Goal: Task Accomplishment & Management: Use online tool/utility

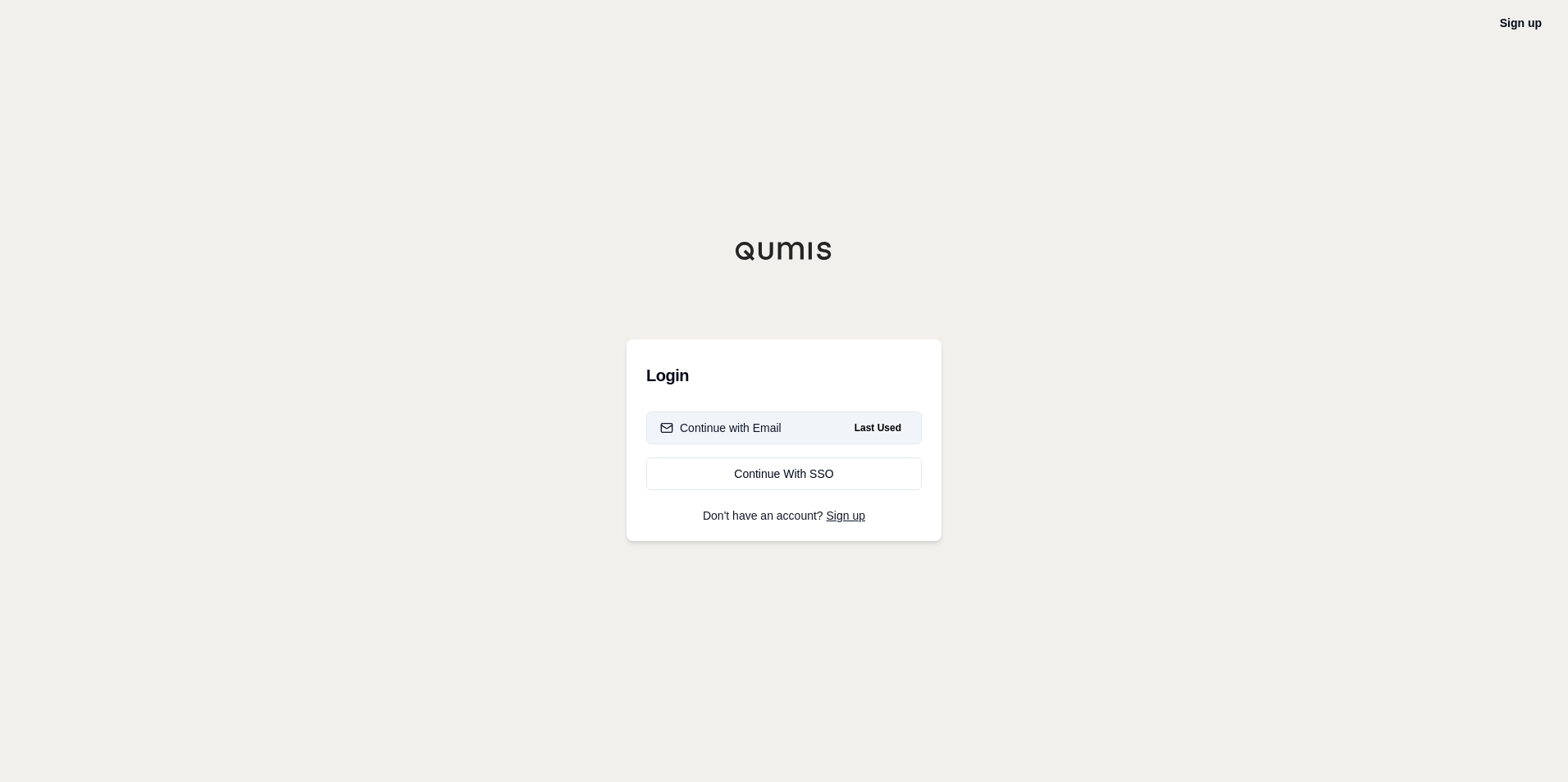
click at [772, 428] on div "Continue with Email" at bounding box center [721, 428] width 121 height 17
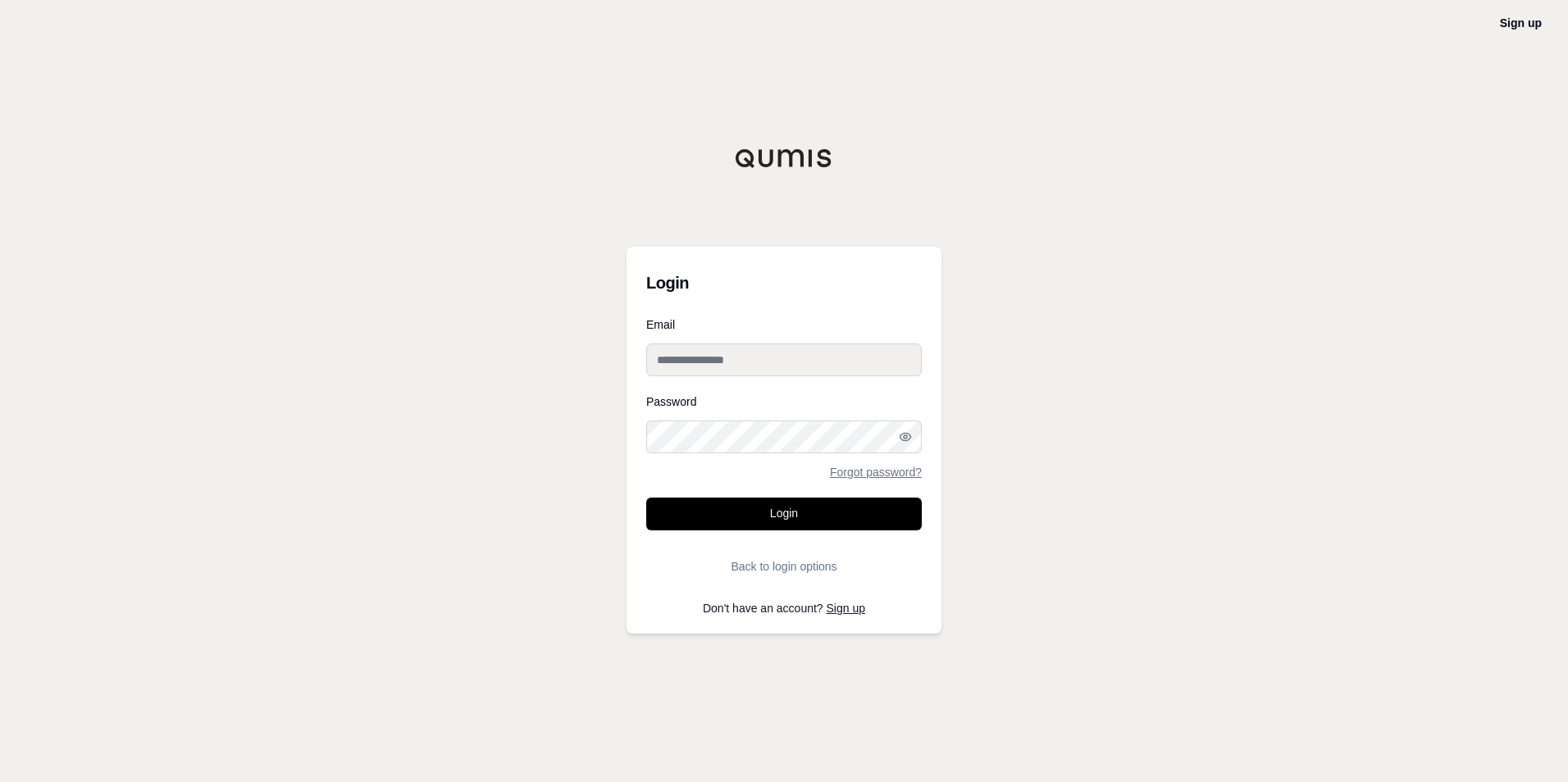
type input "**********"
click at [796, 518] on button "Login" at bounding box center [784, 514] width 276 height 33
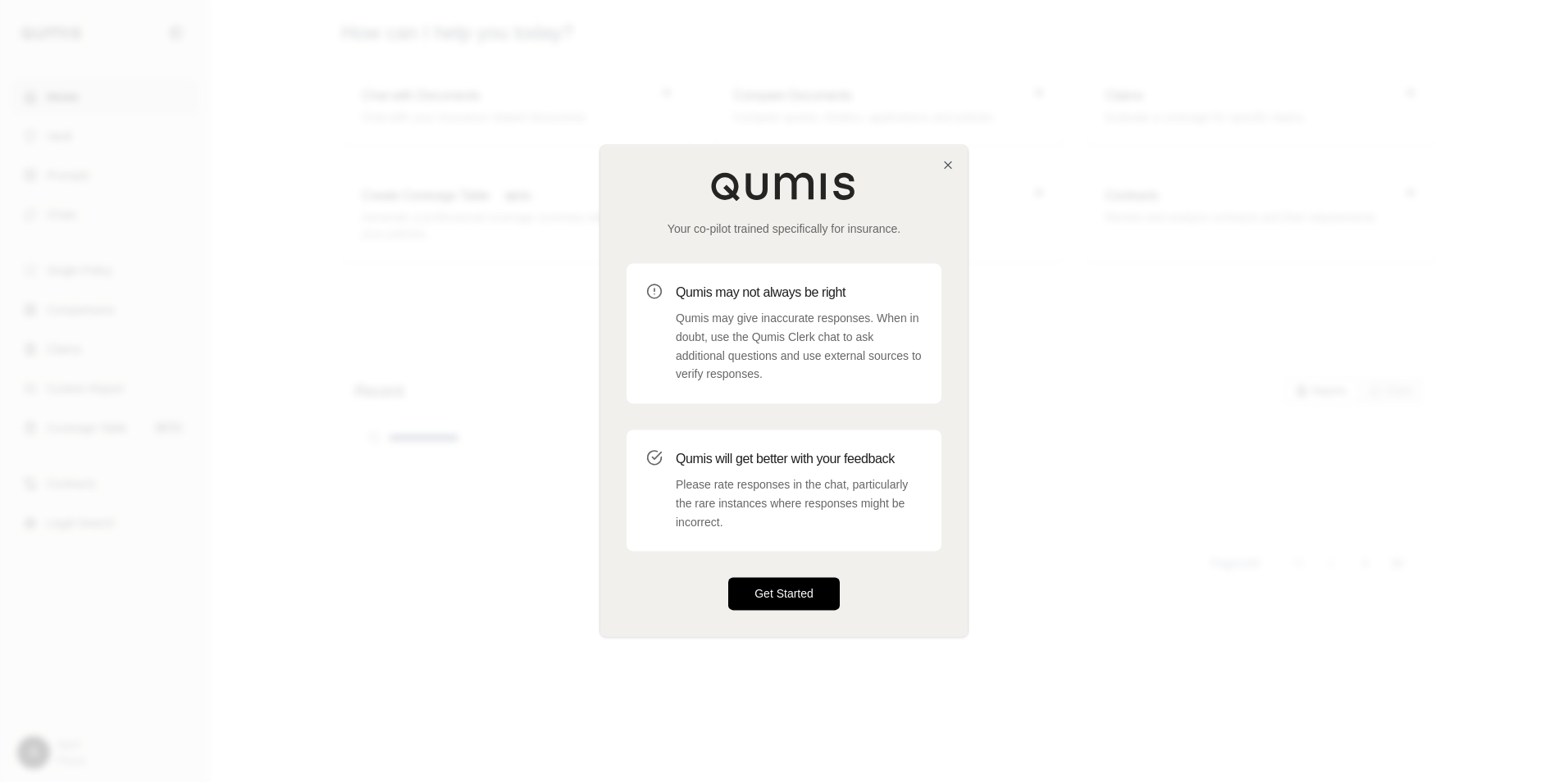
click at [794, 607] on button "Get Started" at bounding box center [784, 594] width 111 height 33
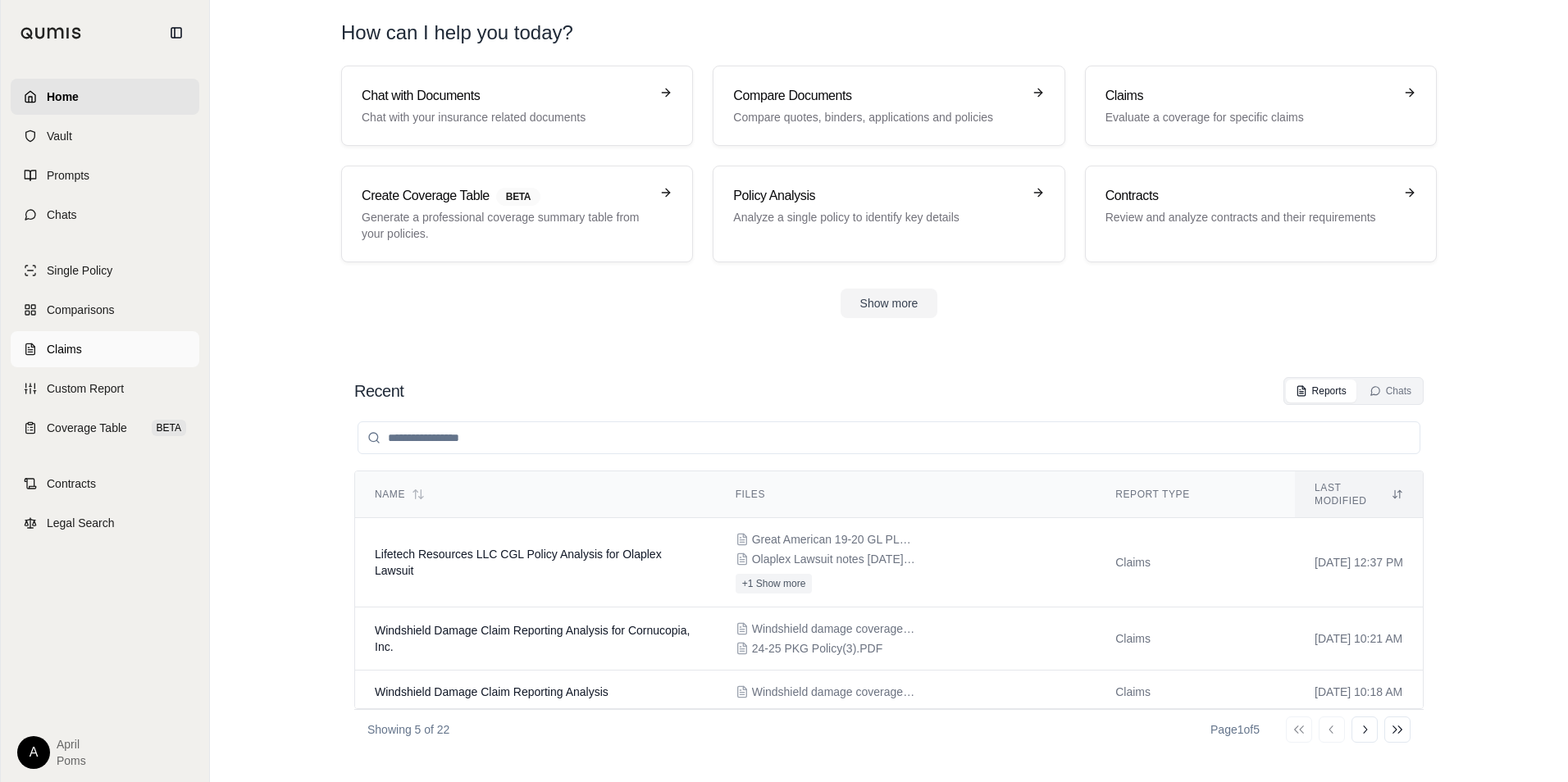
click at [61, 353] on span "Claims" at bounding box center [64, 349] width 35 height 17
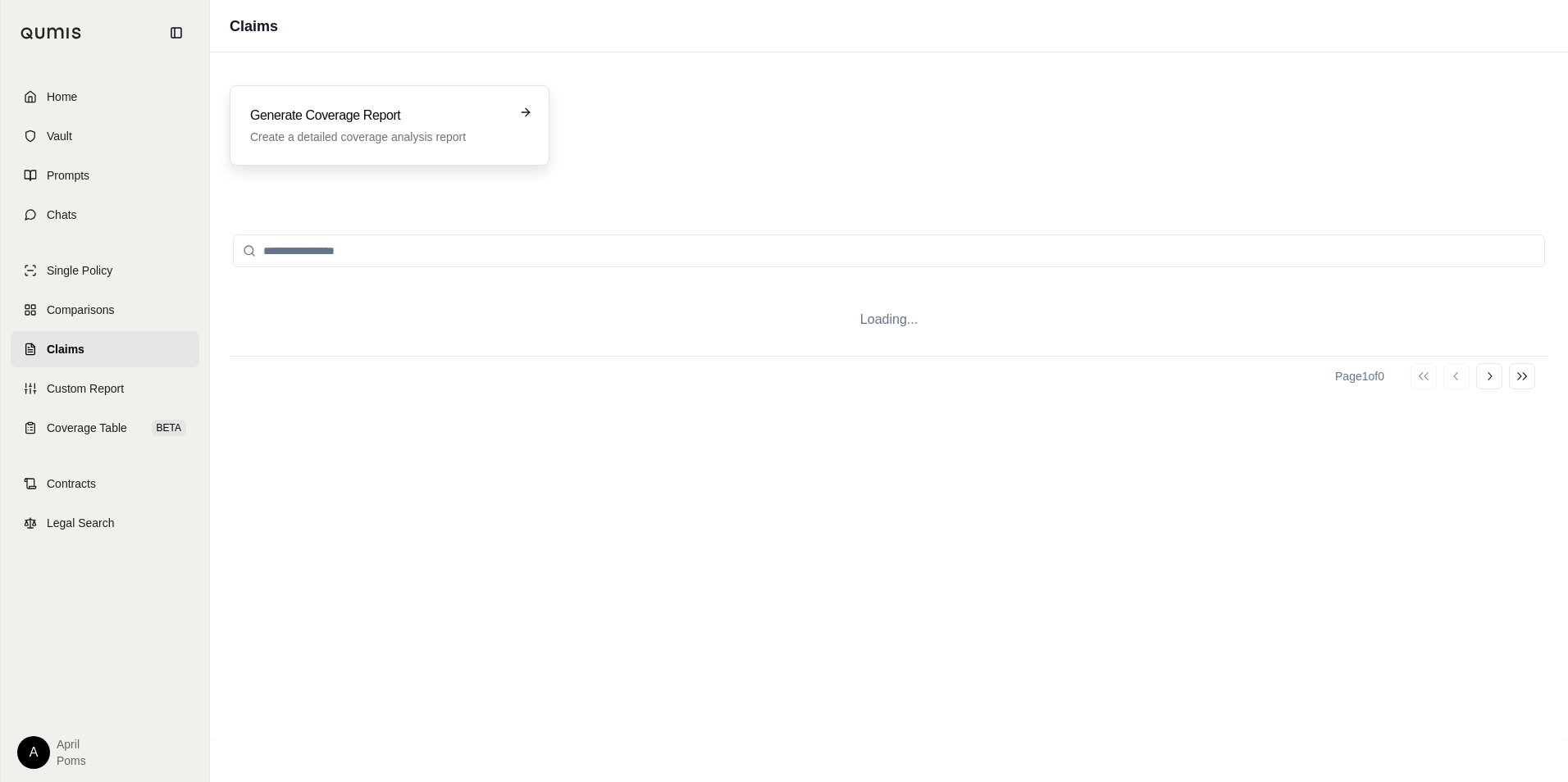
click at [323, 133] on p "Create a detailed coverage analysis report" at bounding box center [378, 137] width 256 height 17
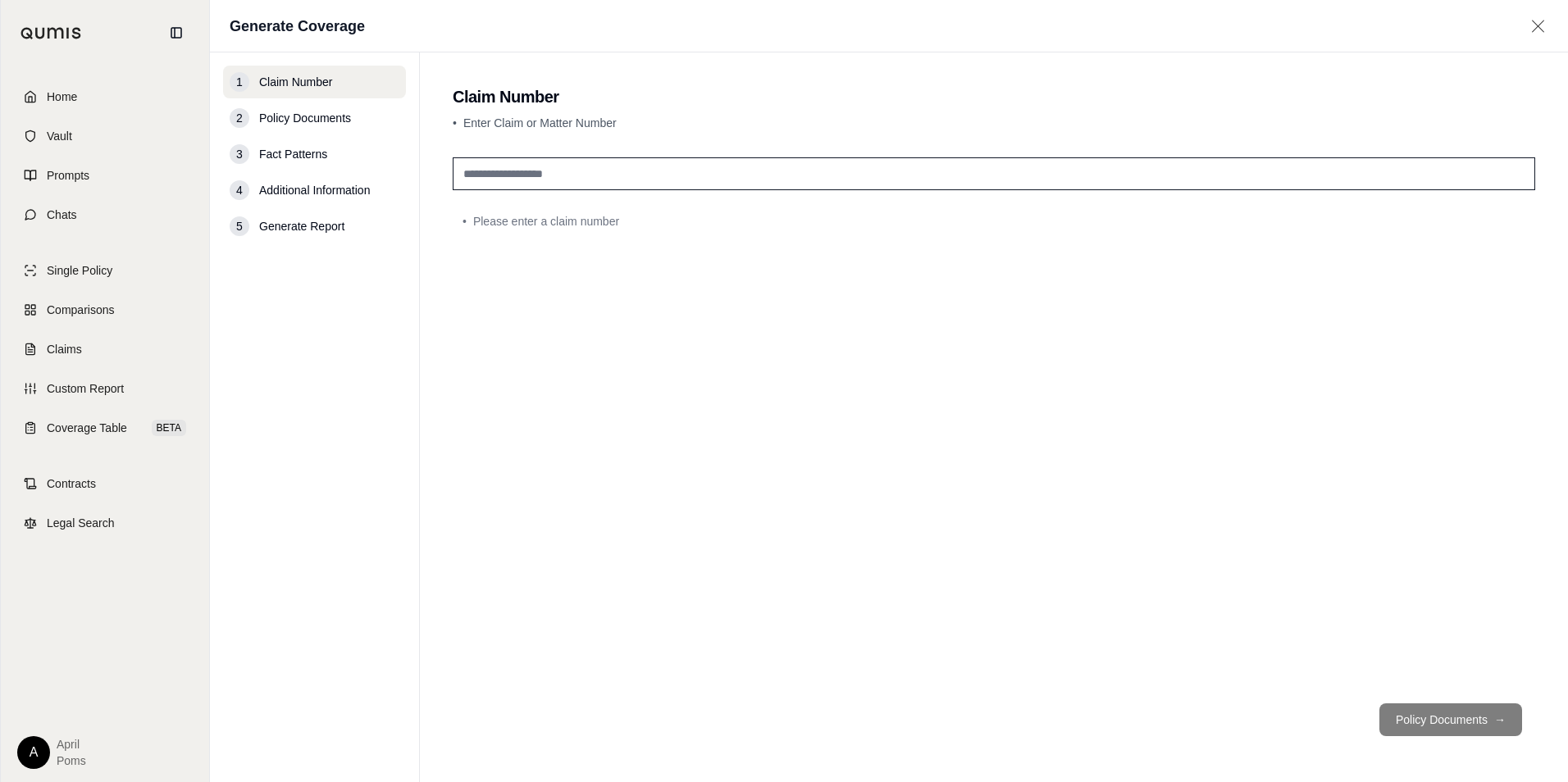
click at [590, 174] on input "text" at bounding box center [994, 174] width 1083 height 33
type input "*"
type input "*******"
click at [1449, 720] on button "Policy Documents →" at bounding box center [1451, 720] width 143 height 33
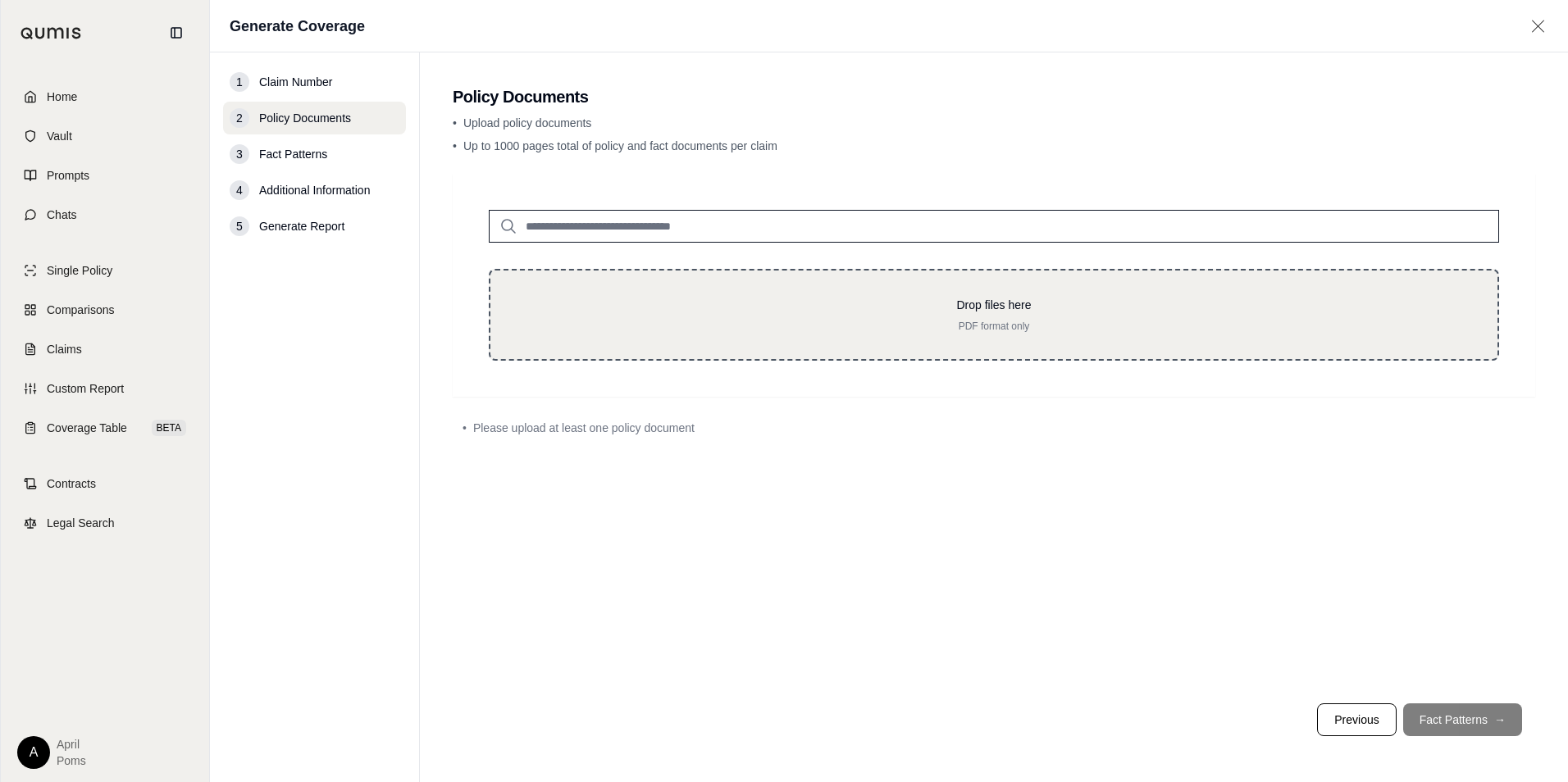
click at [959, 337] on div "Drop files here PDF format only" at bounding box center [994, 315] width 1011 height 92
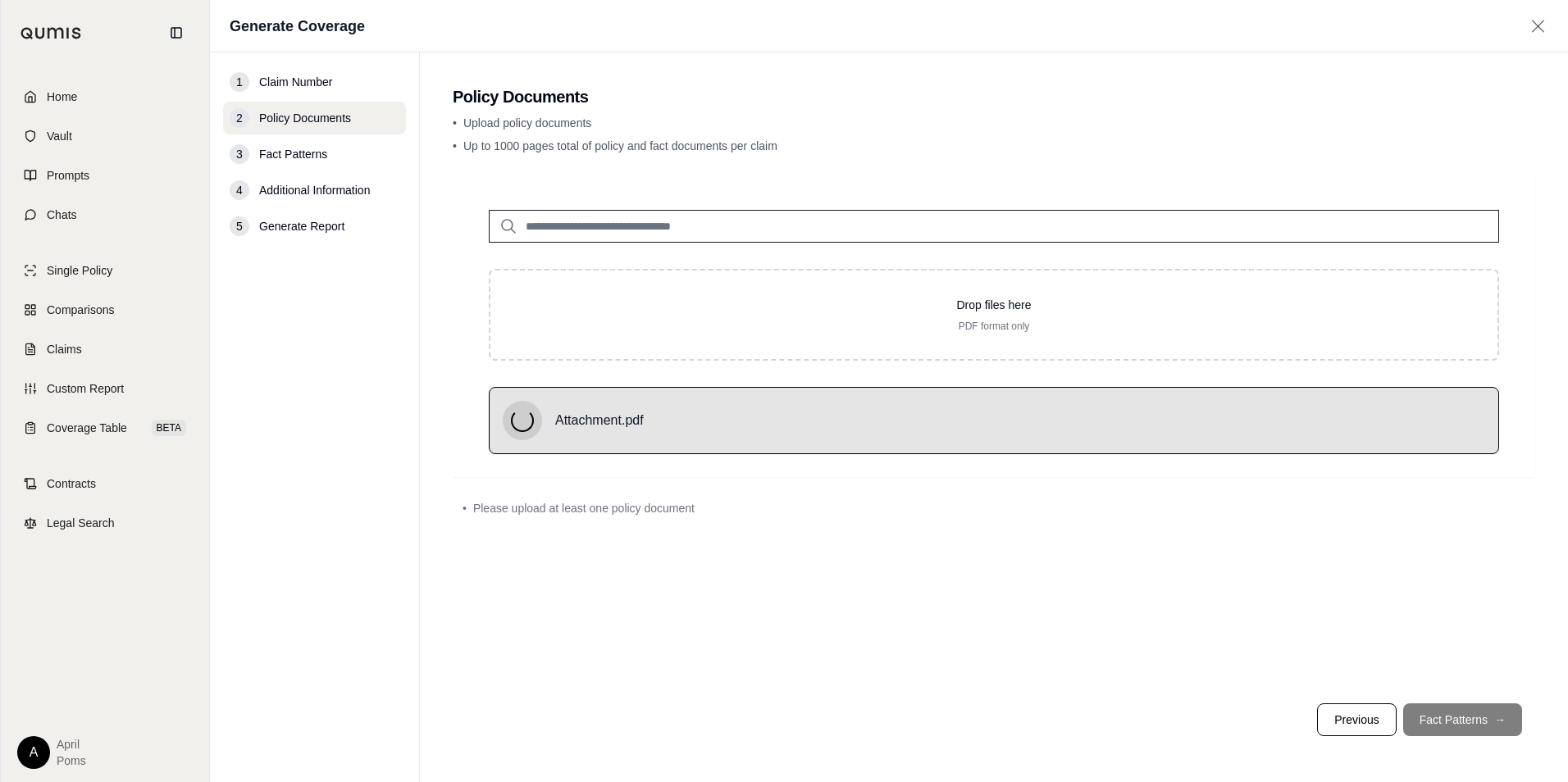
click at [1465, 717] on footer "Previous Fact Patterns →" at bounding box center [994, 720] width 1083 height 59
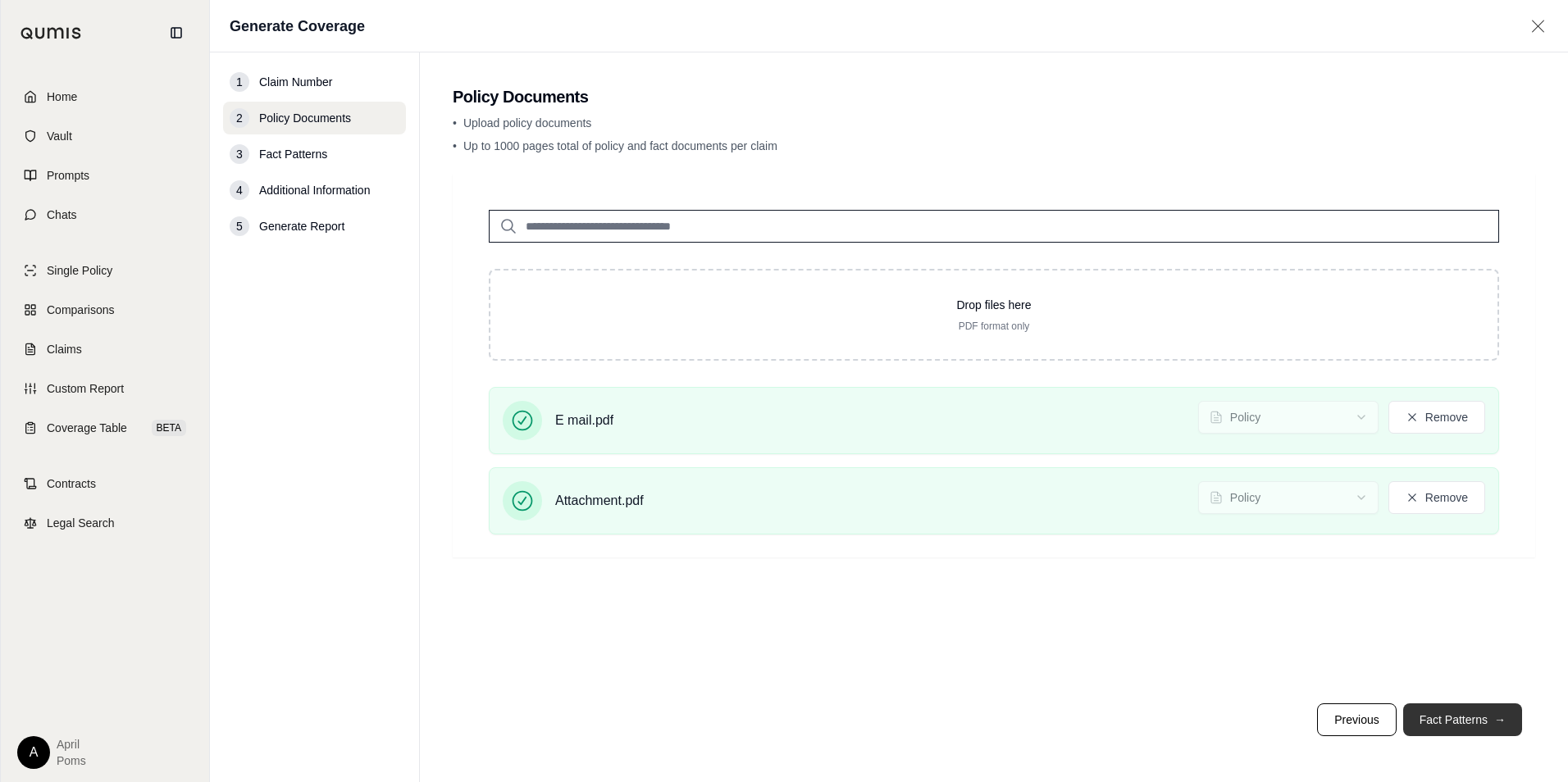
click at [1490, 726] on button "Fact Patterns →" at bounding box center [1463, 720] width 119 height 33
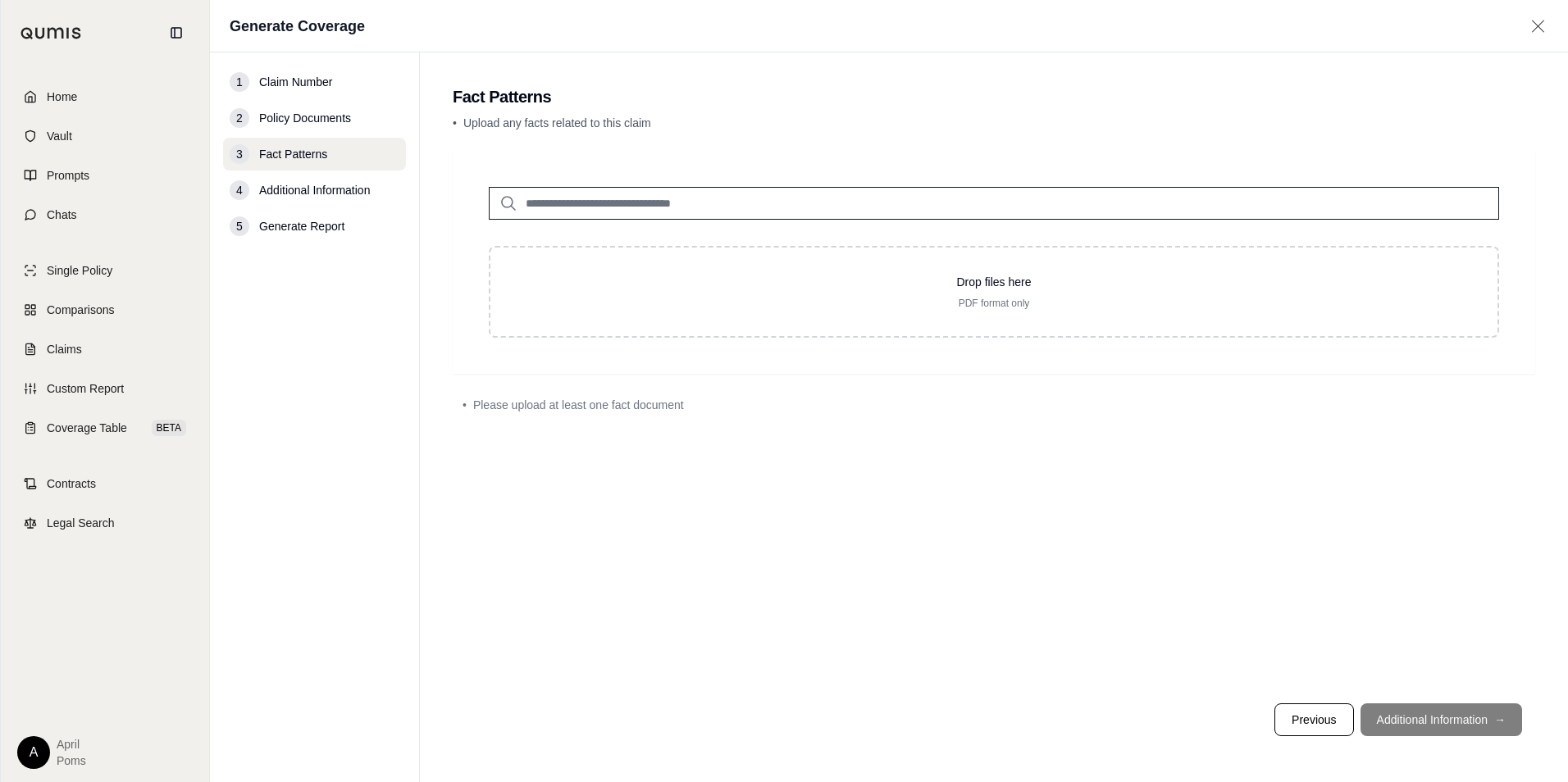
click at [854, 202] on input "search" at bounding box center [994, 203] width 1011 height 33
click at [1384, 724] on footer "Previous Additional Information →" at bounding box center [994, 720] width 1083 height 59
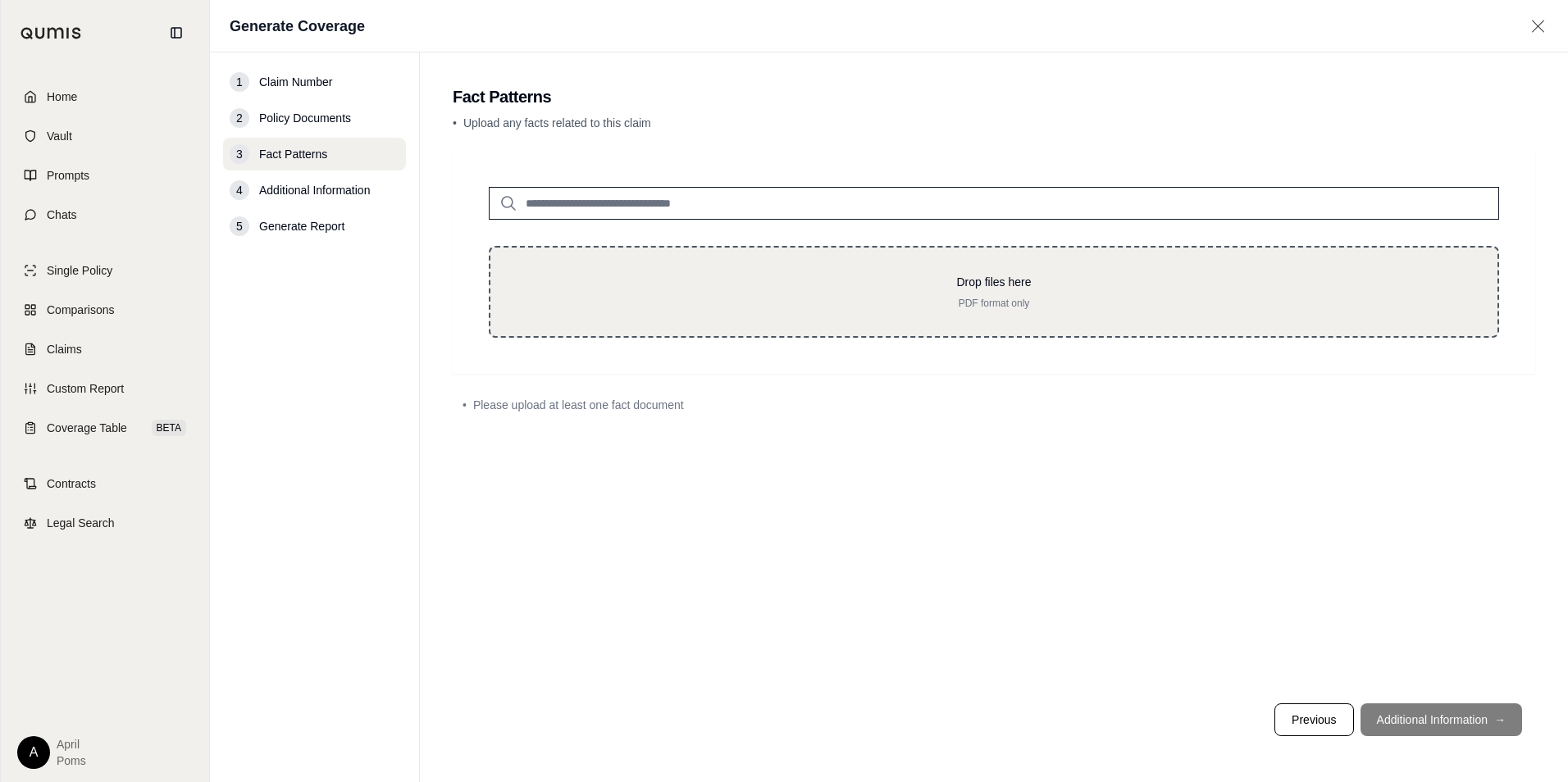
click at [855, 308] on p "PDF format only" at bounding box center [993, 303] width 954 height 13
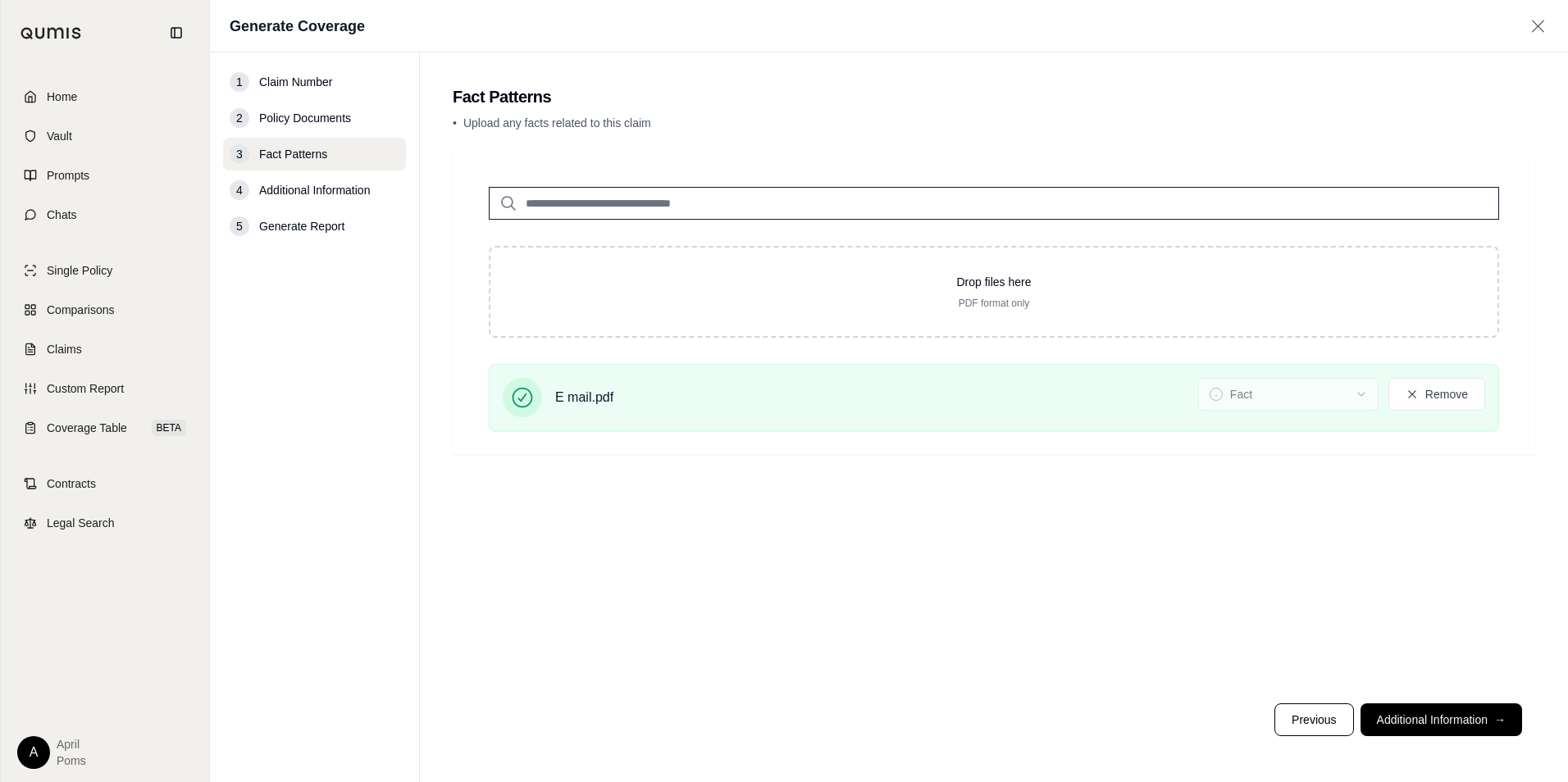
click at [316, 110] on span "Policy Documents" at bounding box center [305, 118] width 92 height 17
click at [306, 124] on span "Policy Documents" at bounding box center [305, 118] width 92 height 17
click at [1292, 717] on button "Previous" at bounding box center [1314, 720] width 79 height 33
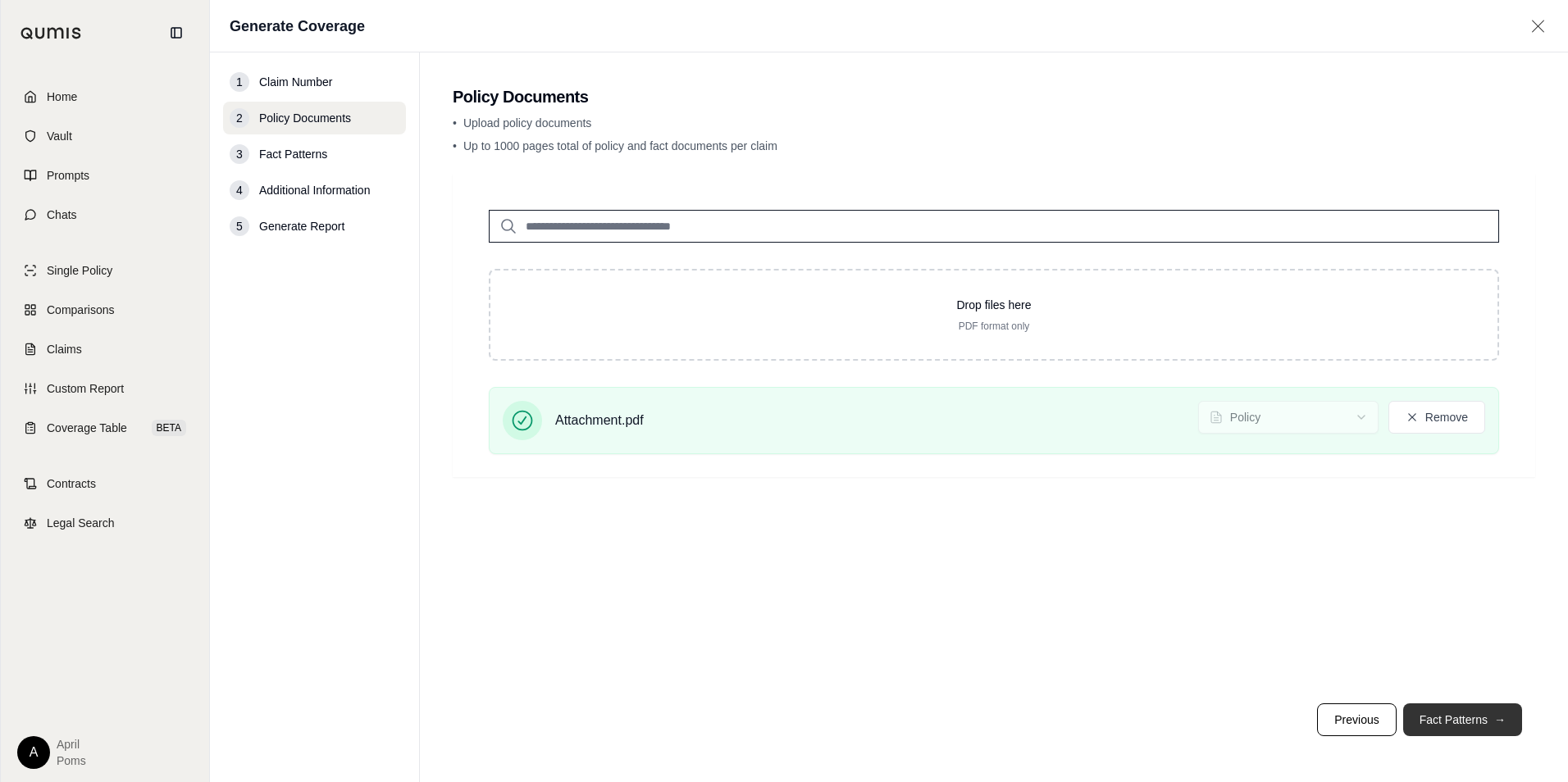
click at [1428, 711] on button "Fact Patterns →" at bounding box center [1463, 720] width 119 height 33
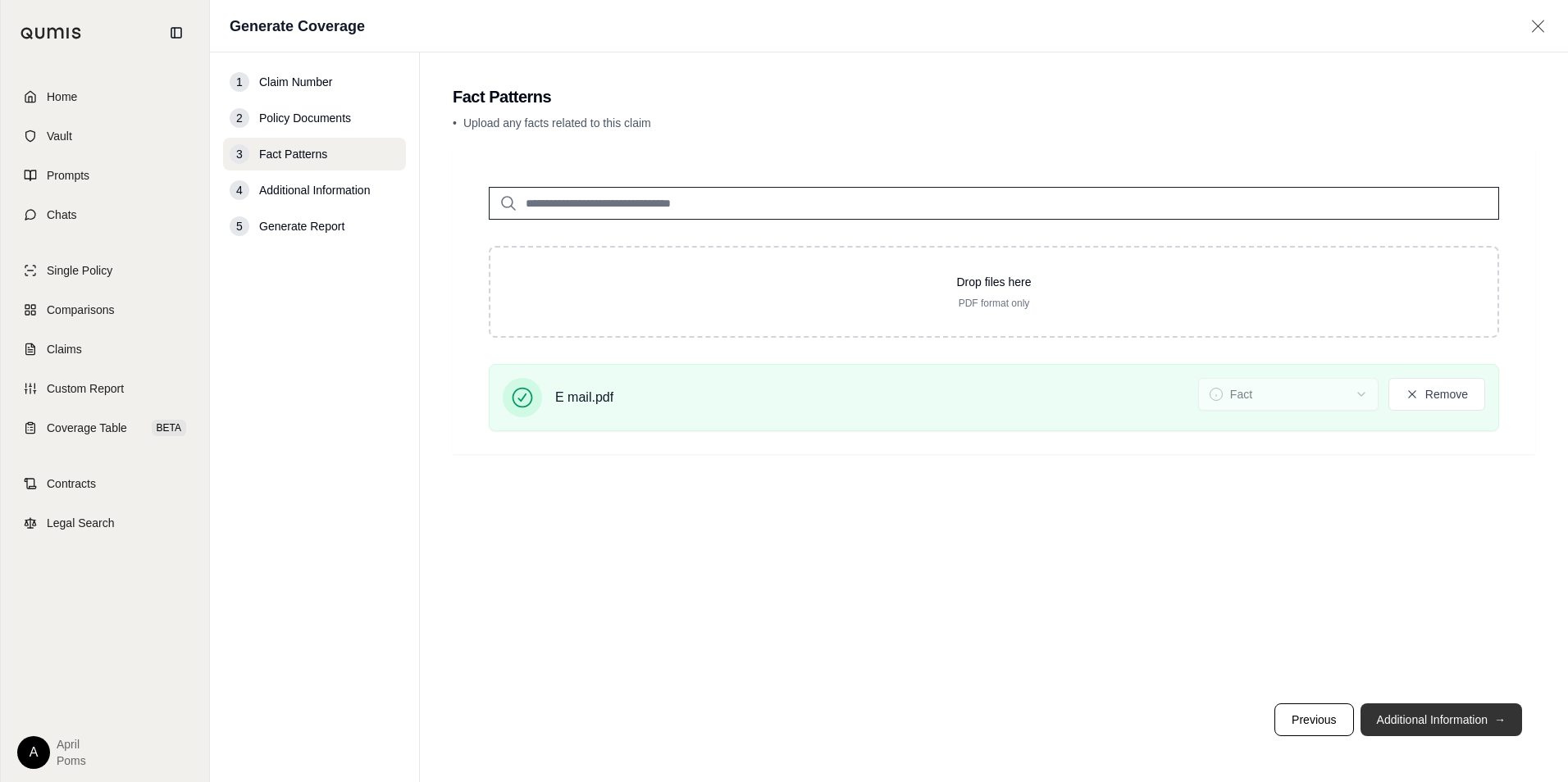
click at [1428, 711] on button "Additional Information →" at bounding box center [1441, 720] width 162 height 33
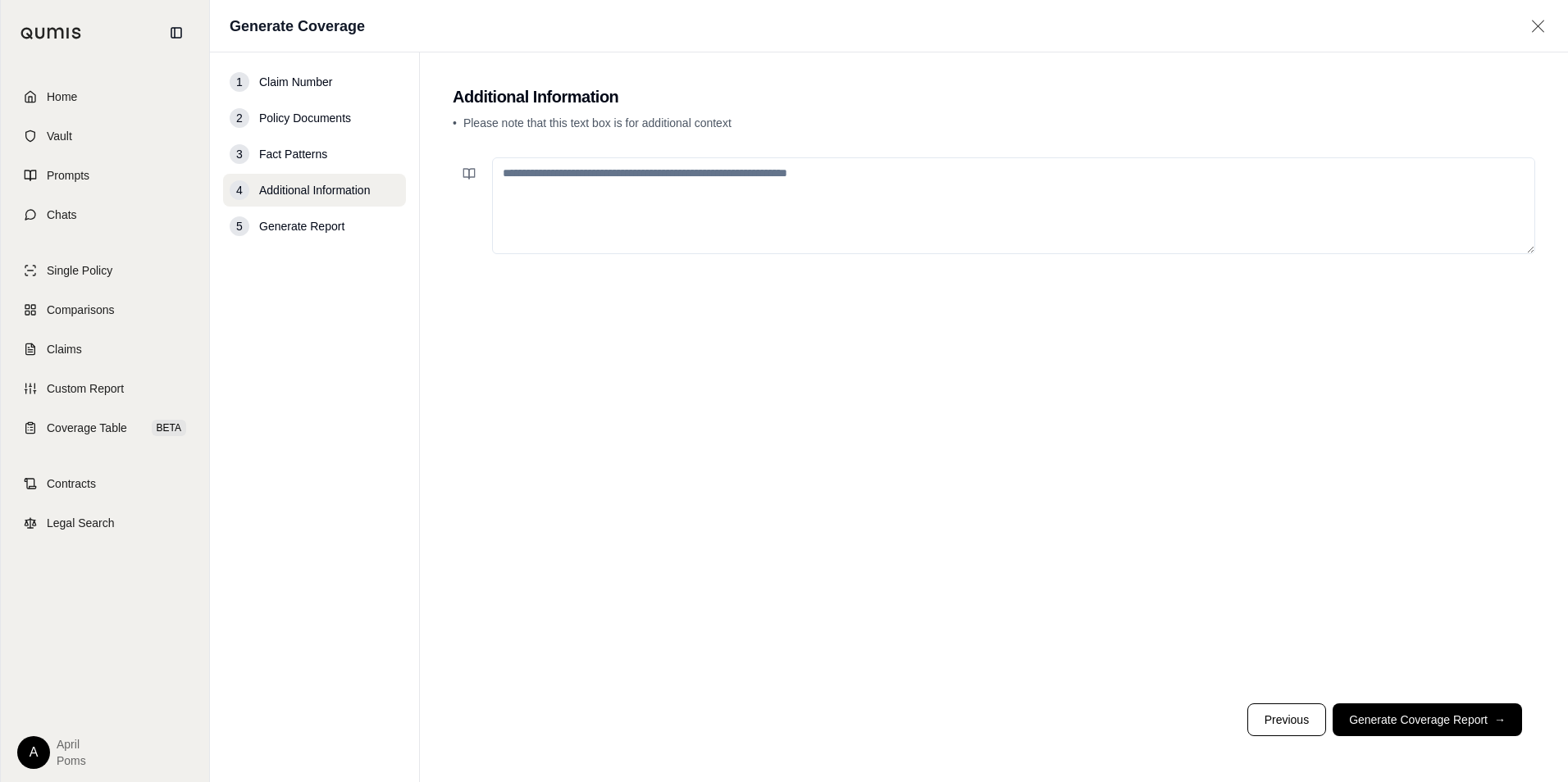
drag, startPoint x: 615, startPoint y: 310, endPoint x: 600, endPoint y: 236, distance: 75.5
click at [615, 310] on div at bounding box center [994, 421] width 1083 height 540
click at [596, 210] on textarea at bounding box center [1014, 206] width 1043 height 97
paste textarea "**********"
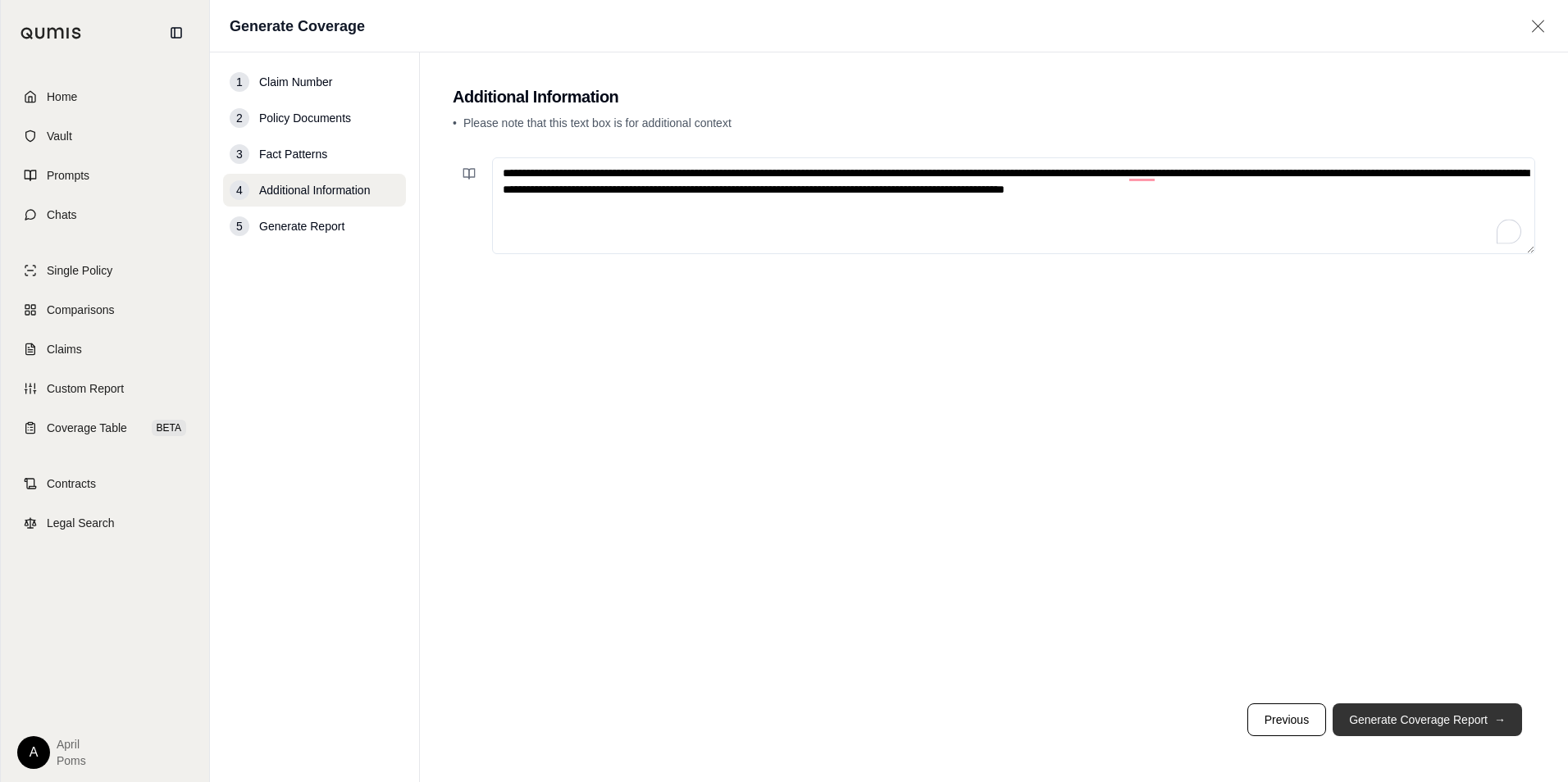
type textarea "**********"
click at [1384, 707] on button "Generate Coverage Report →" at bounding box center [1428, 720] width 189 height 33
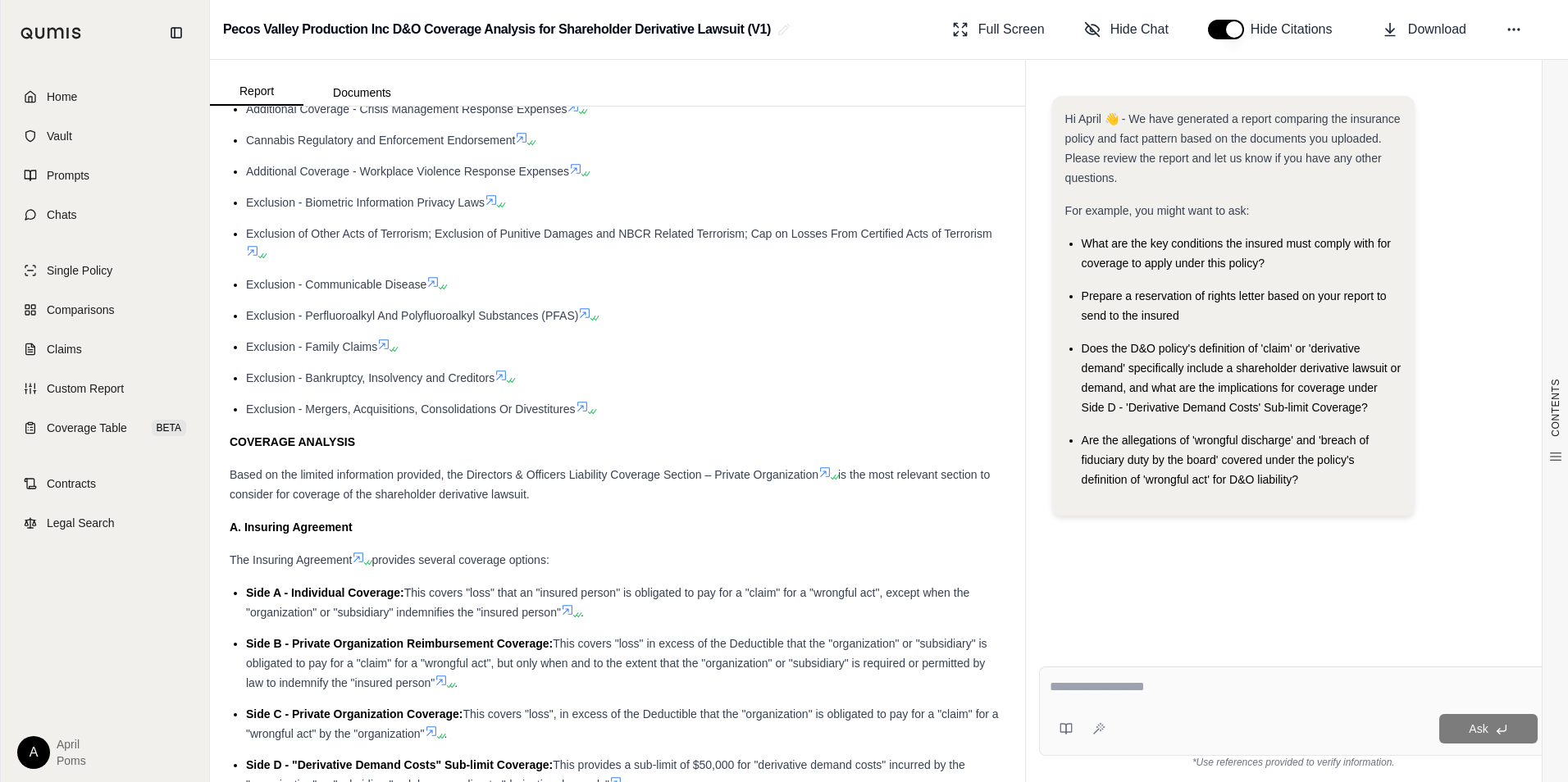
scroll to position [5782, 0]
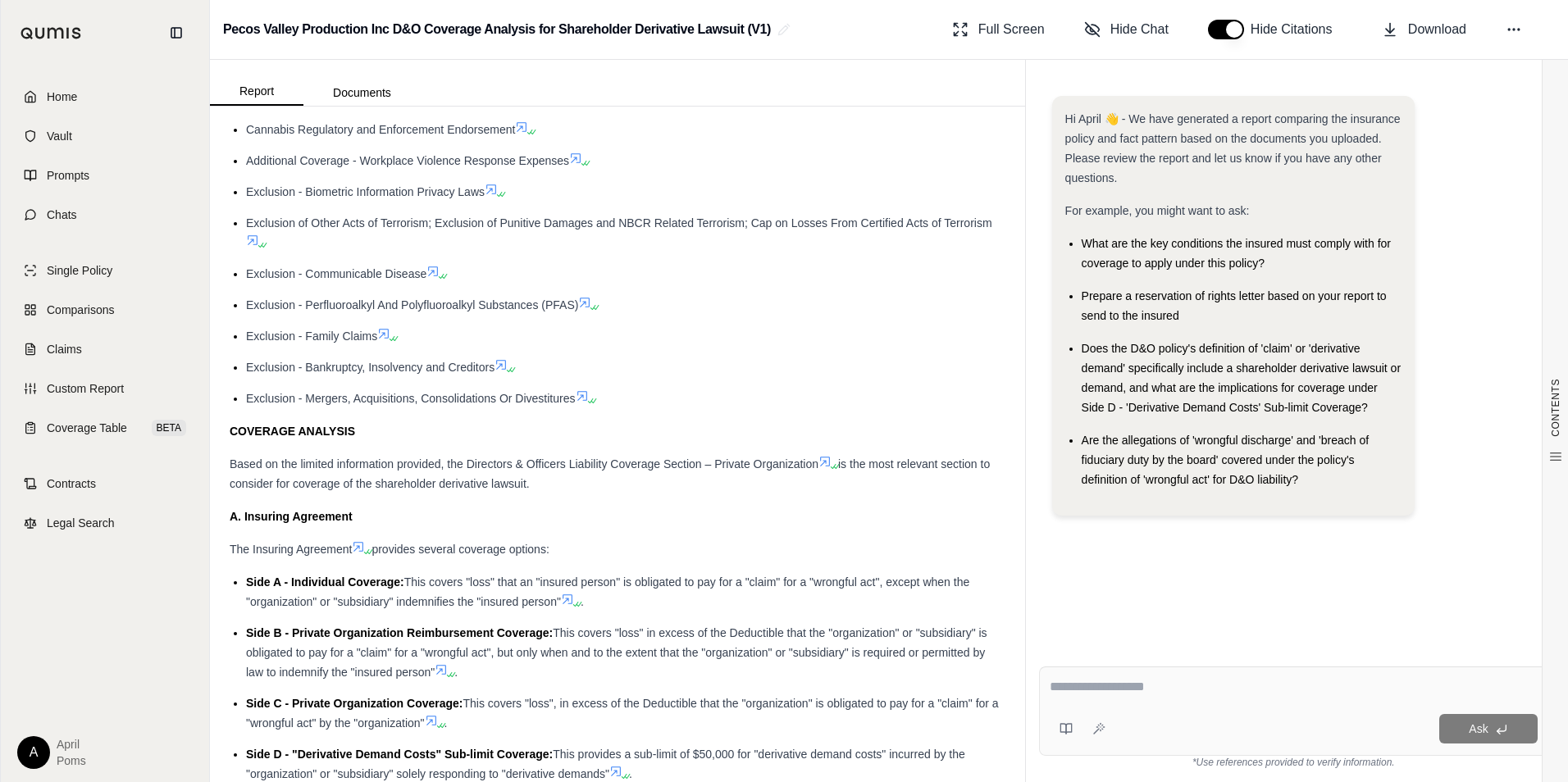
click at [390, 333] on icon at bounding box center [384, 334] width 13 height 13
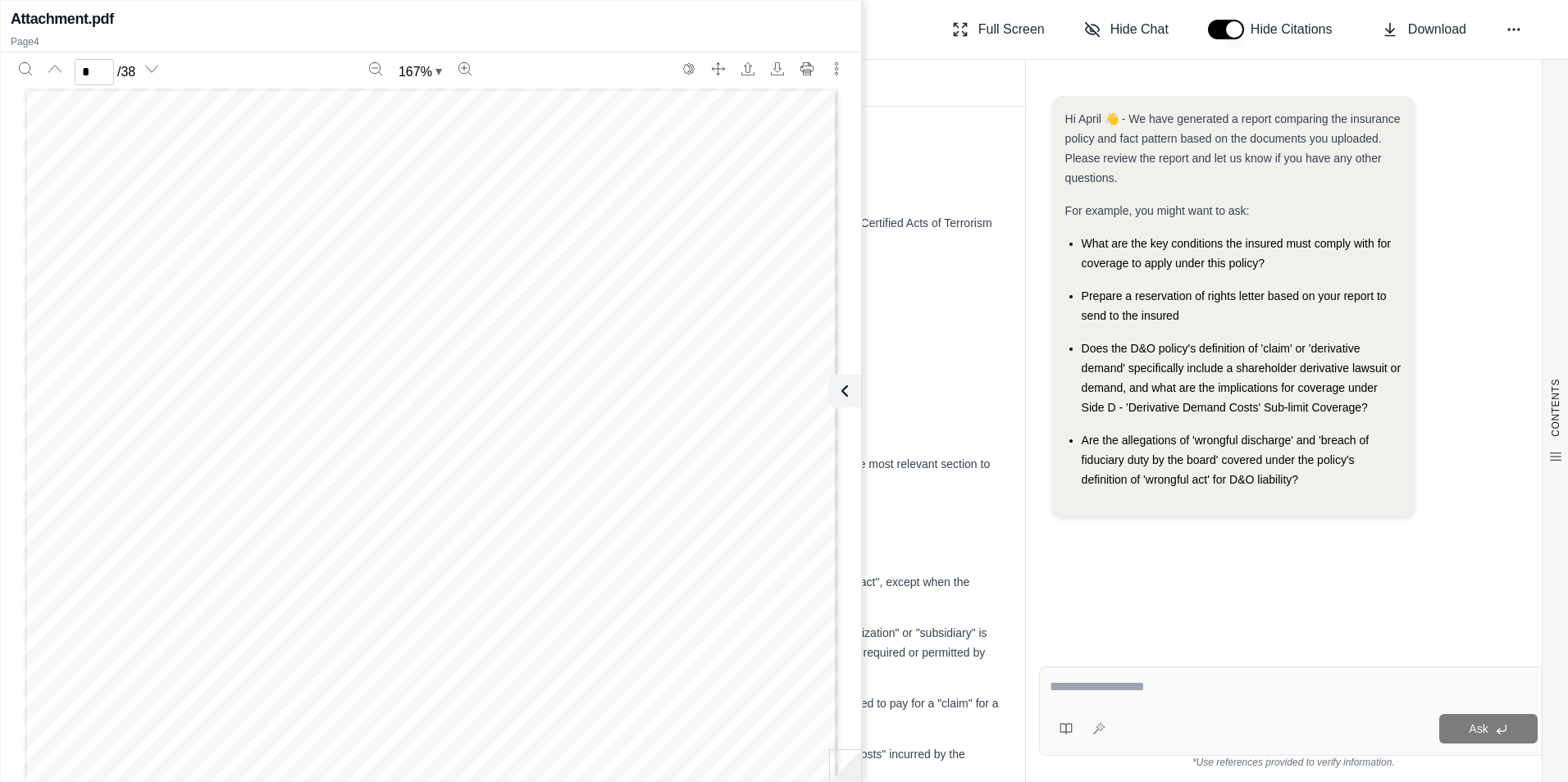
scroll to position [3320, 0]
type input "*"
drag, startPoint x: 537, startPoint y: 11, endPoint x: 636, endPoint y: 18, distance: 99.2
click at [636, 18] on div "Attachment.pdf" at bounding box center [431, 19] width 840 height 23
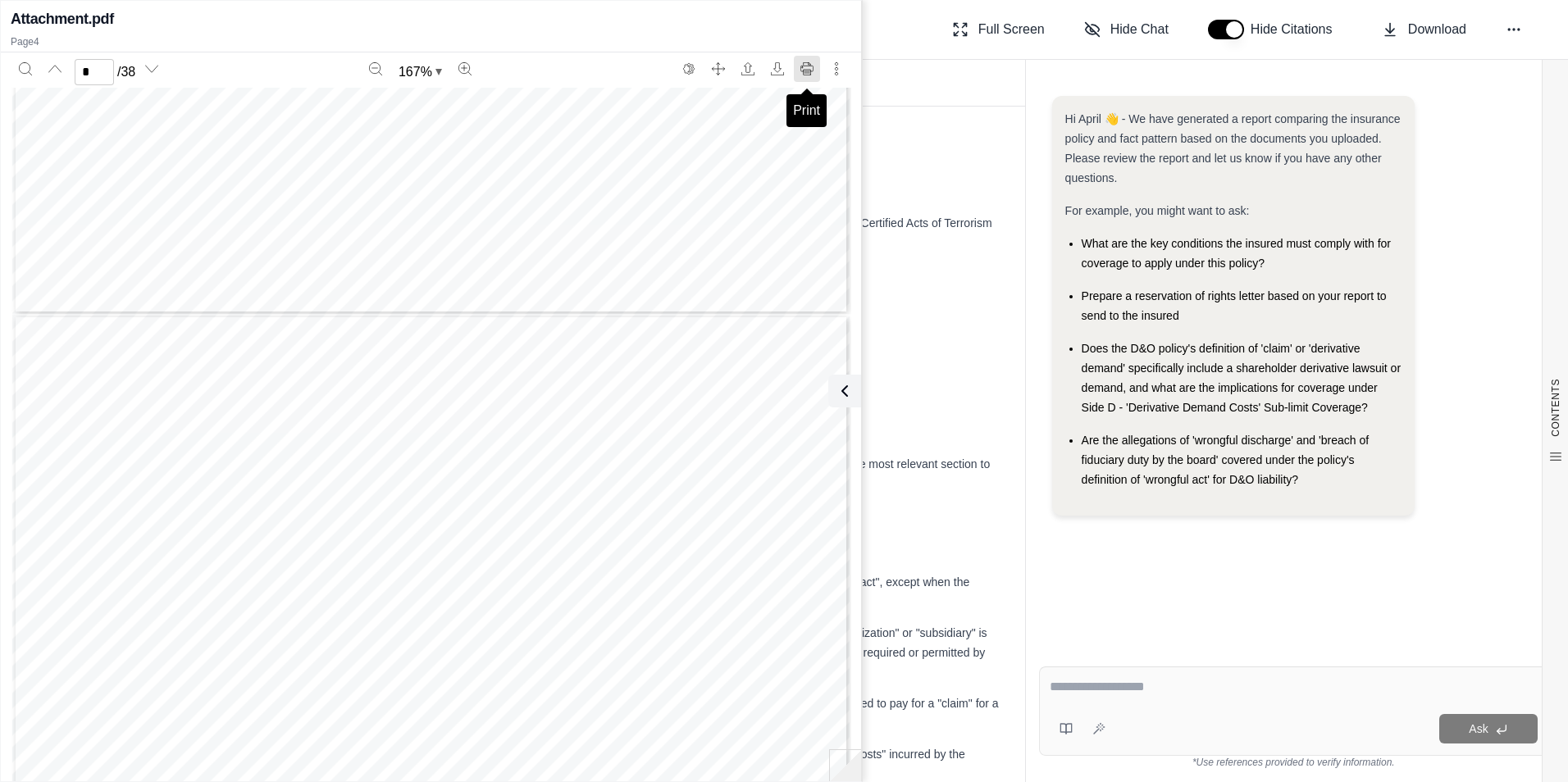
click at [801, 80] on button "Print" at bounding box center [807, 69] width 27 height 27
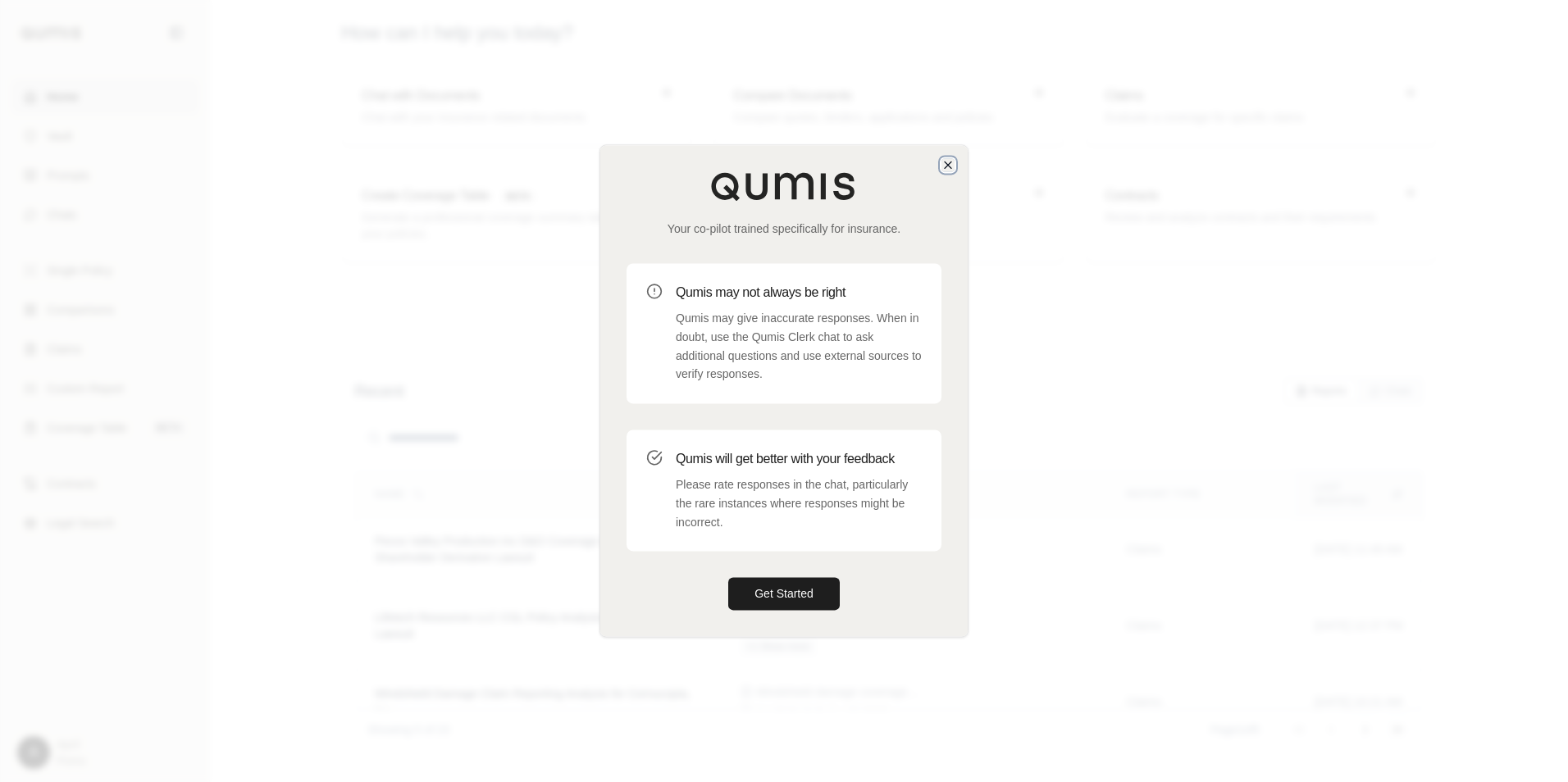
click at [944, 164] on icon "button" at bounding box center [948, 165] width 13 height 13
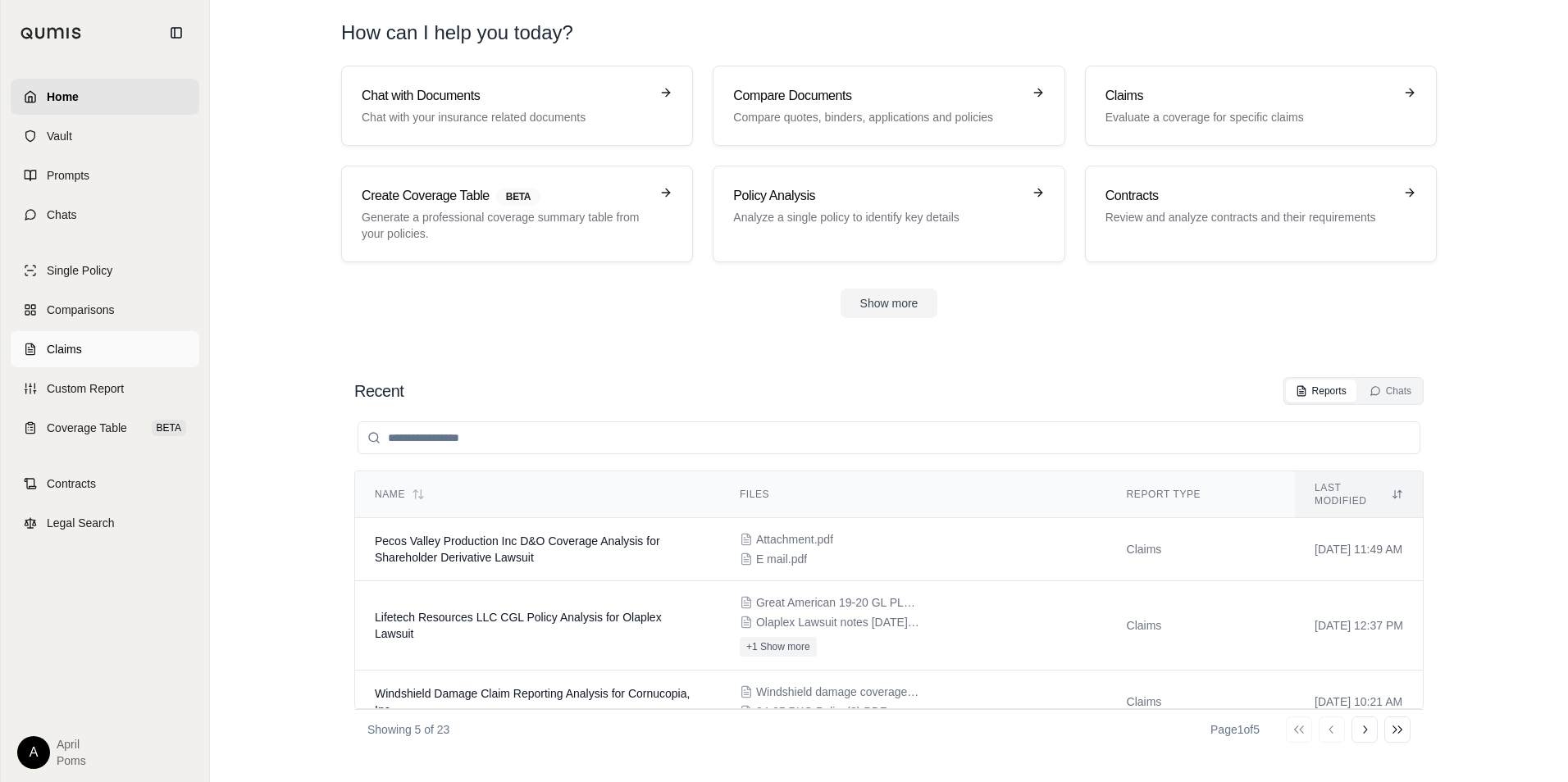
click at [60, 351] on span "Claims" at bounding box center [64, 349] width 35 height 17
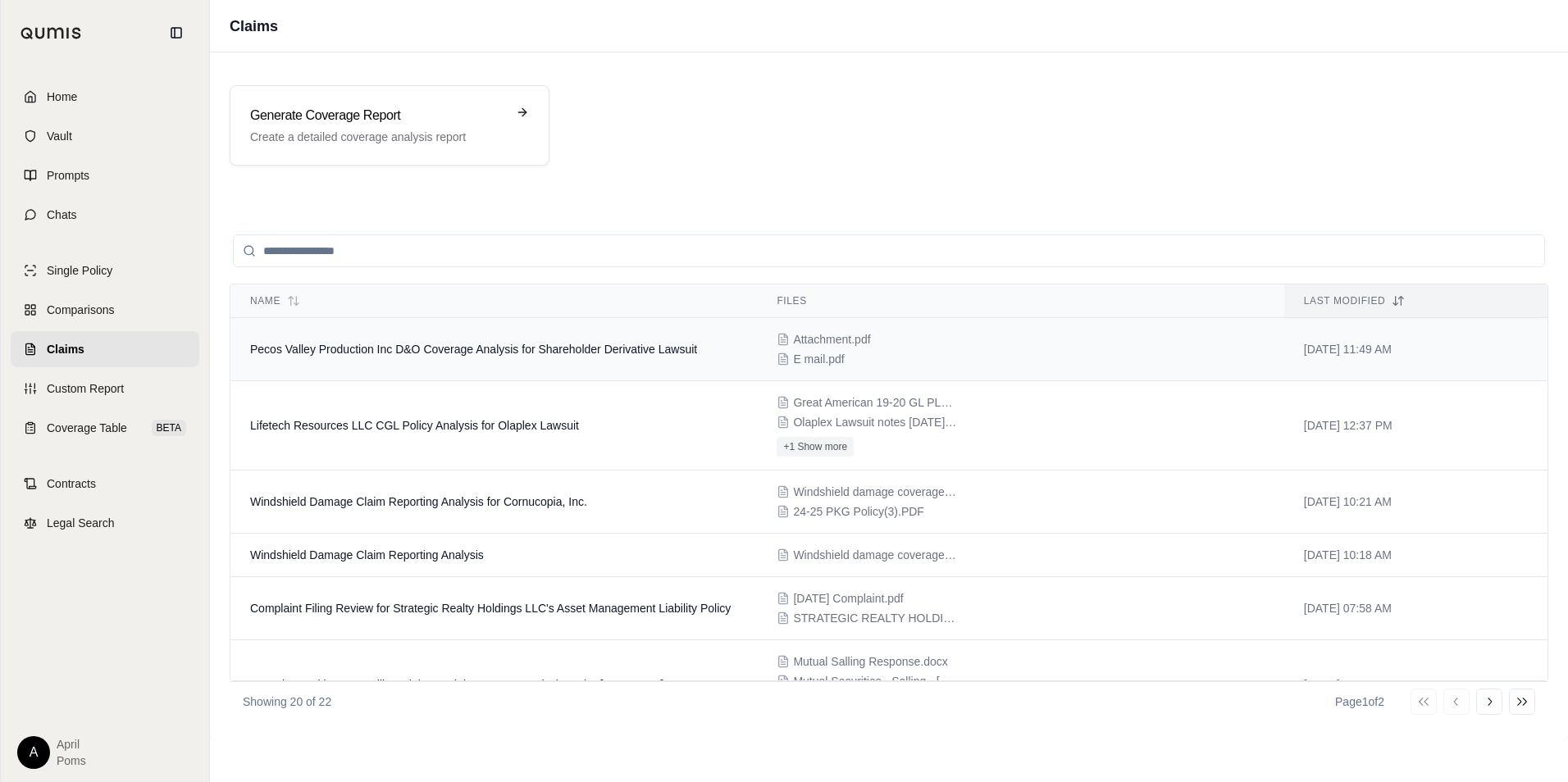
click at [565, 345] on span "Pecos Valley Production Inc D&O Coverage Analysis for Shareholder Derivative La…" at bounding box center [473, 349] width 447 height 13
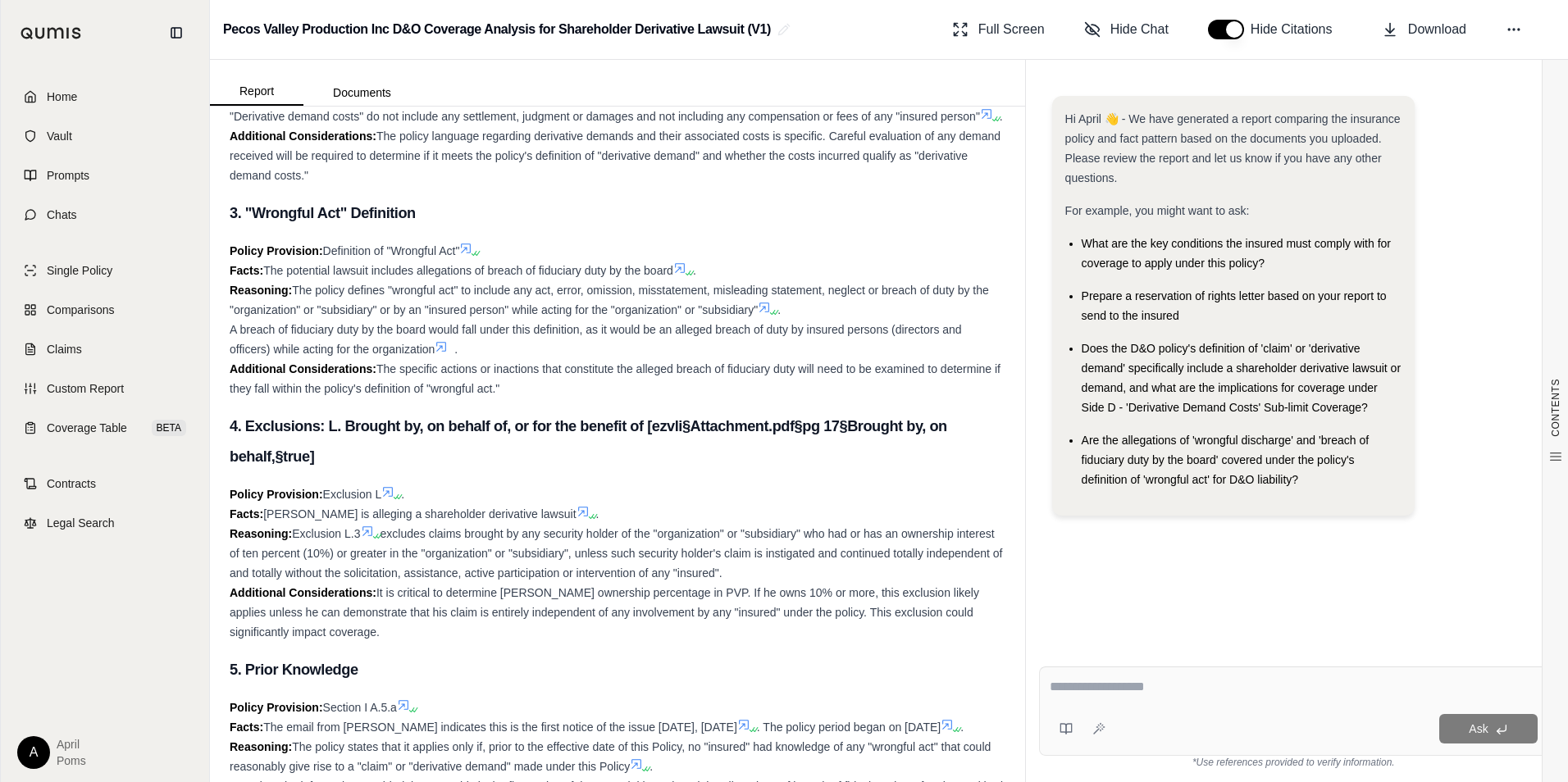
scroll to position [3174, 0]
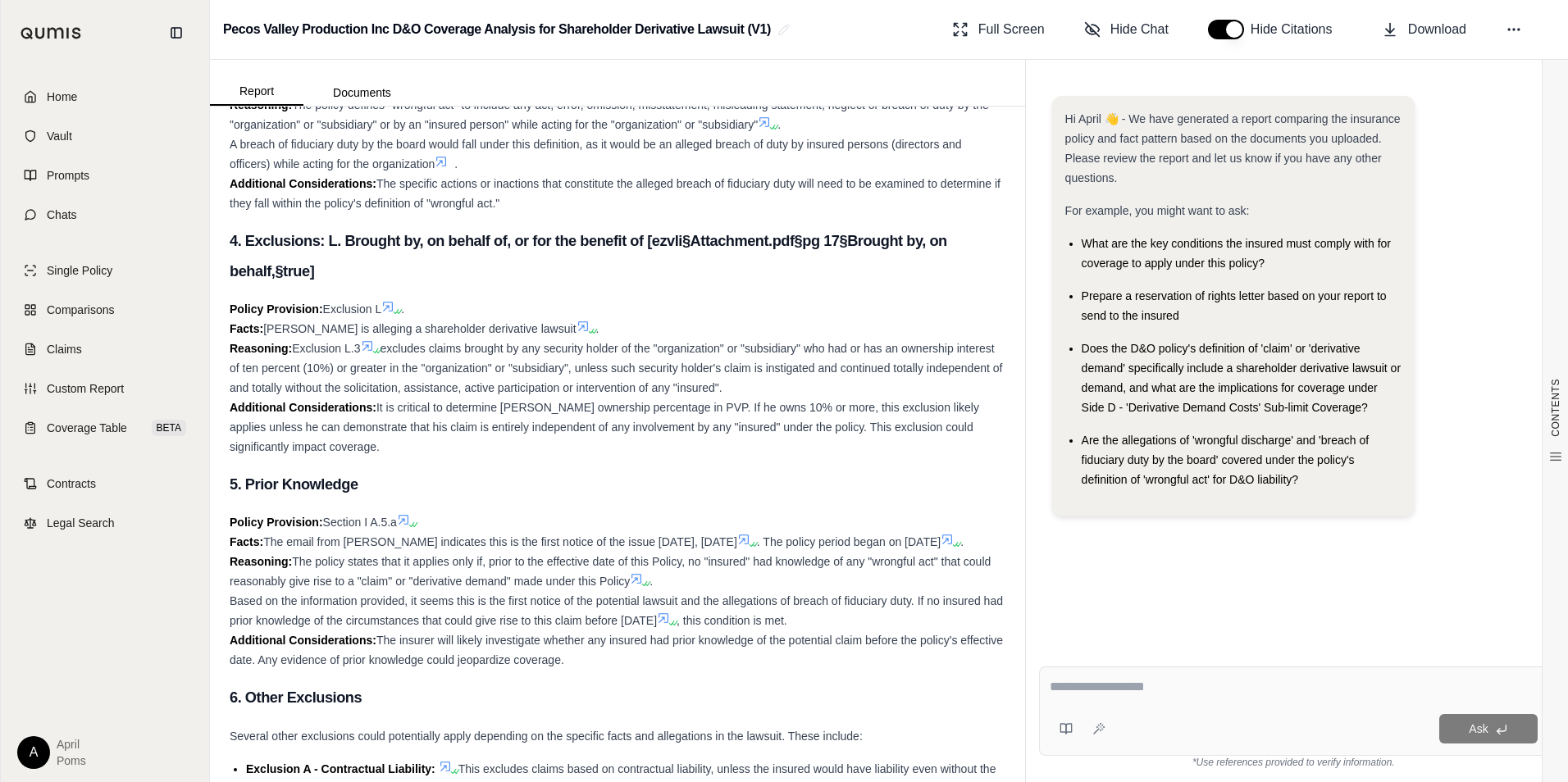
drag, startPoint x: 230, startPoint y: 446, endPoint x: 381, endPoint y: 491, distance: 157.6
click at [381, 457] on div "Policy Provision: Exclusion L . Facts: Kyle Greathouse is alleging a shareholde…" at bounding box center [618, 378] width 776 height 158
click at [620, 499] on h3 "5. Prior Knowledge" at bounding box center [618, 485] width 776 height 30
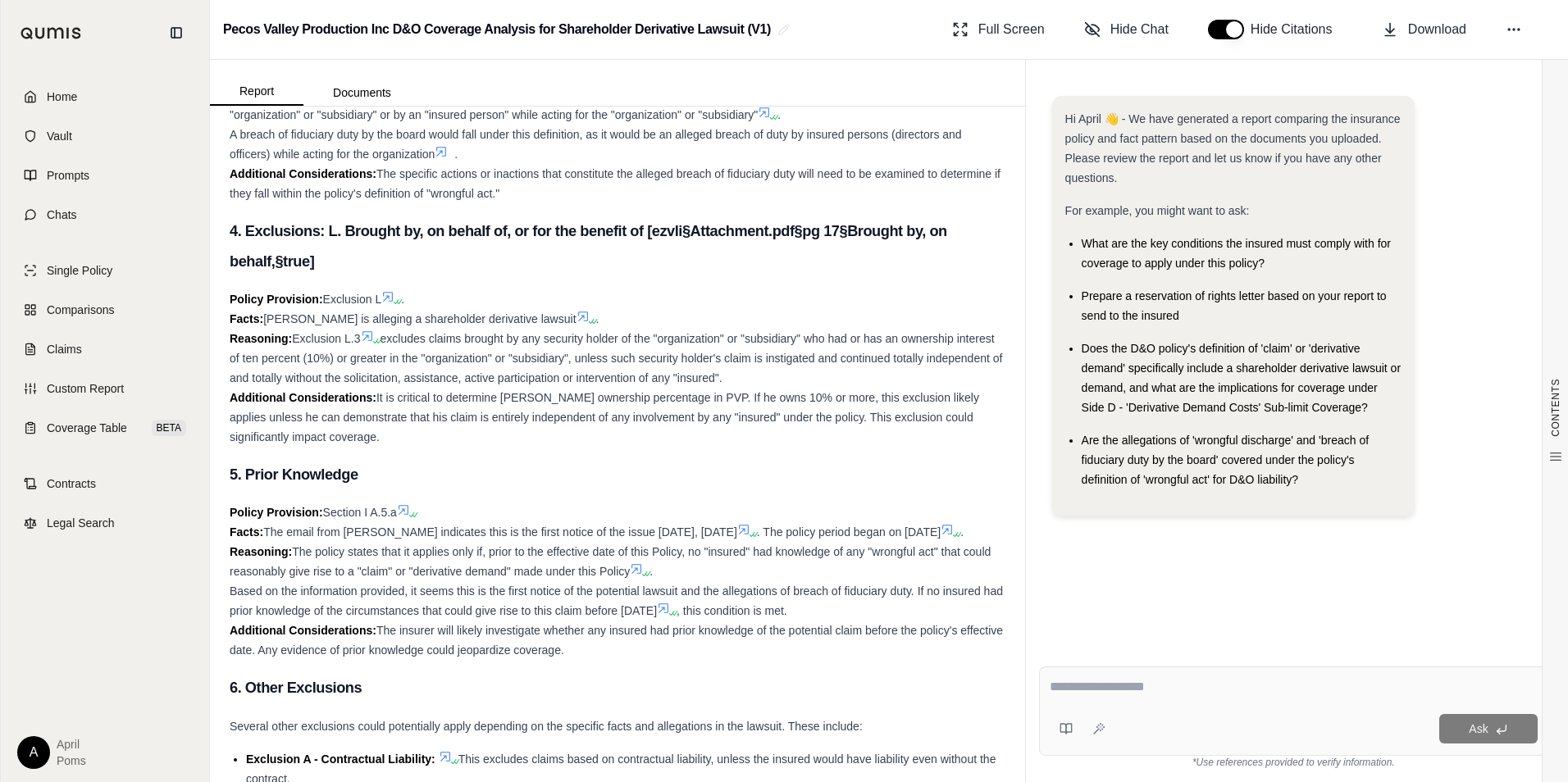
scroll to position [3256, 0]
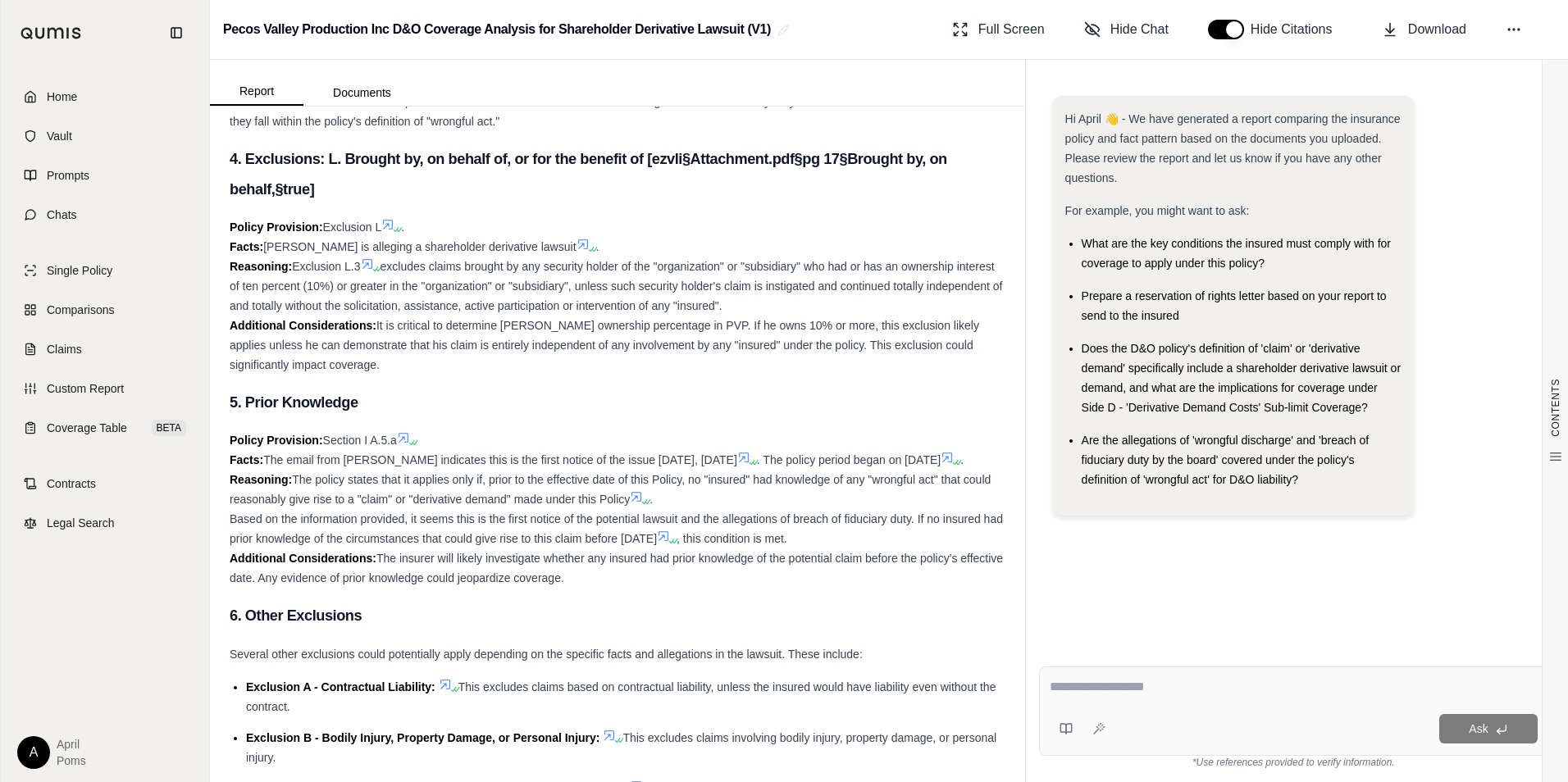
drag, startPoint x: 233, startPoint y: 264, endPoint x: 382, endPoint y: 408, distance: 207.2
click at [382, 374] on div "Policy Provision: Exclusion L . Facts: Kyle Greathouse is alleging a shareholde…" at bounding box center [618, 296] width 776 height 158
drag, startPoint x: 382, startPoint y: 408, endPoint x: 533, endPoint y: 379, distance: 153.8
click at [568, 418] on h3 "5. Prior Knowledge" at bounding box center [618, 403] width 776 height 30
drag, startPoint x: 228, startPoint y: 196, endPoint x: 612, endPoint y: 614, distance: 567.6
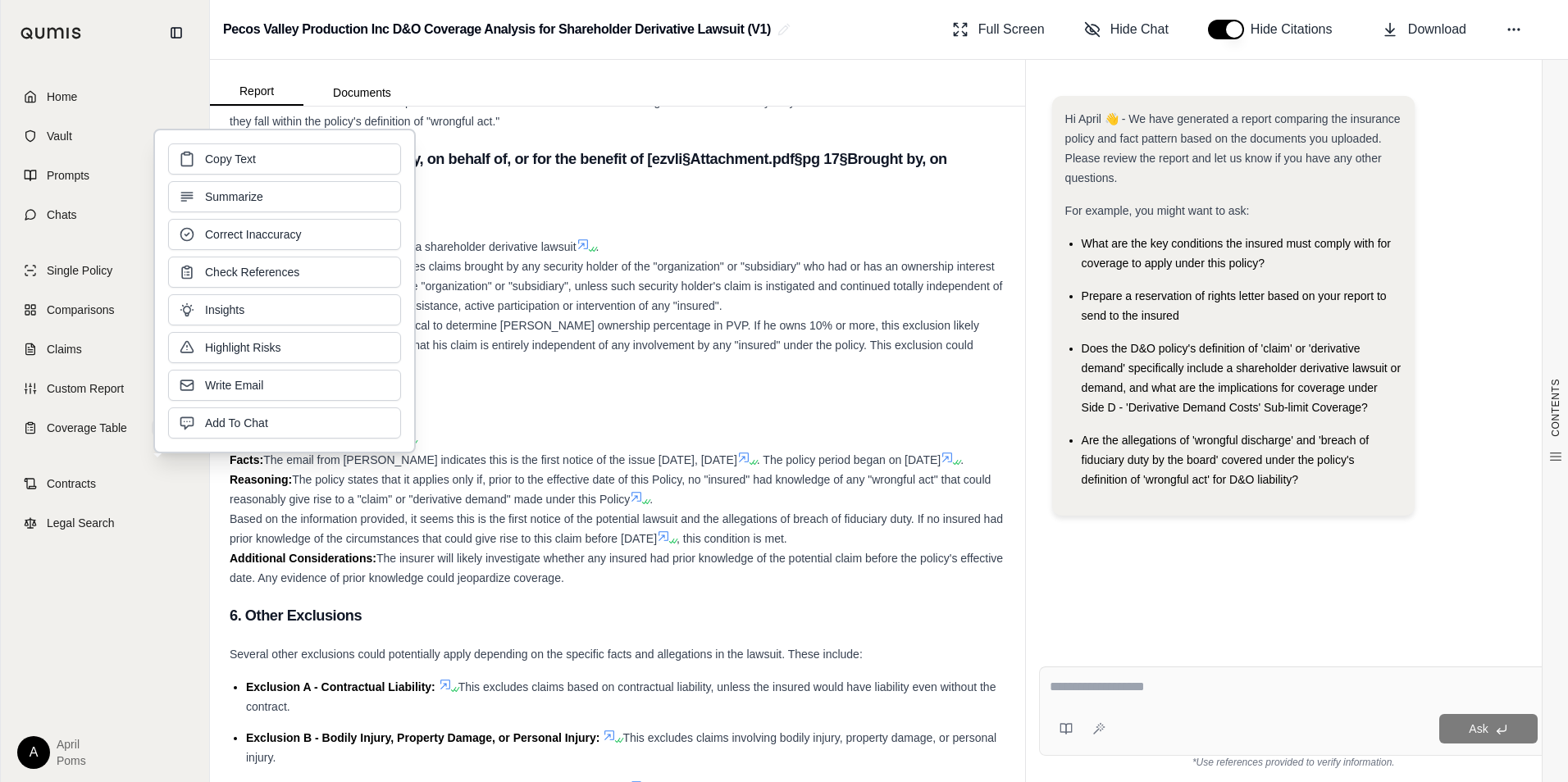
copy div "4. Exclusions: L. Brought by, on behalf of, or for the benefit of [ezvli§Attach…"
click at [102, 636] on div "Home Vault Prompts Chats Single Policy Comparisons Claims Custom Report Coverag…" at bounding box center [105, 423] width 208 height 716
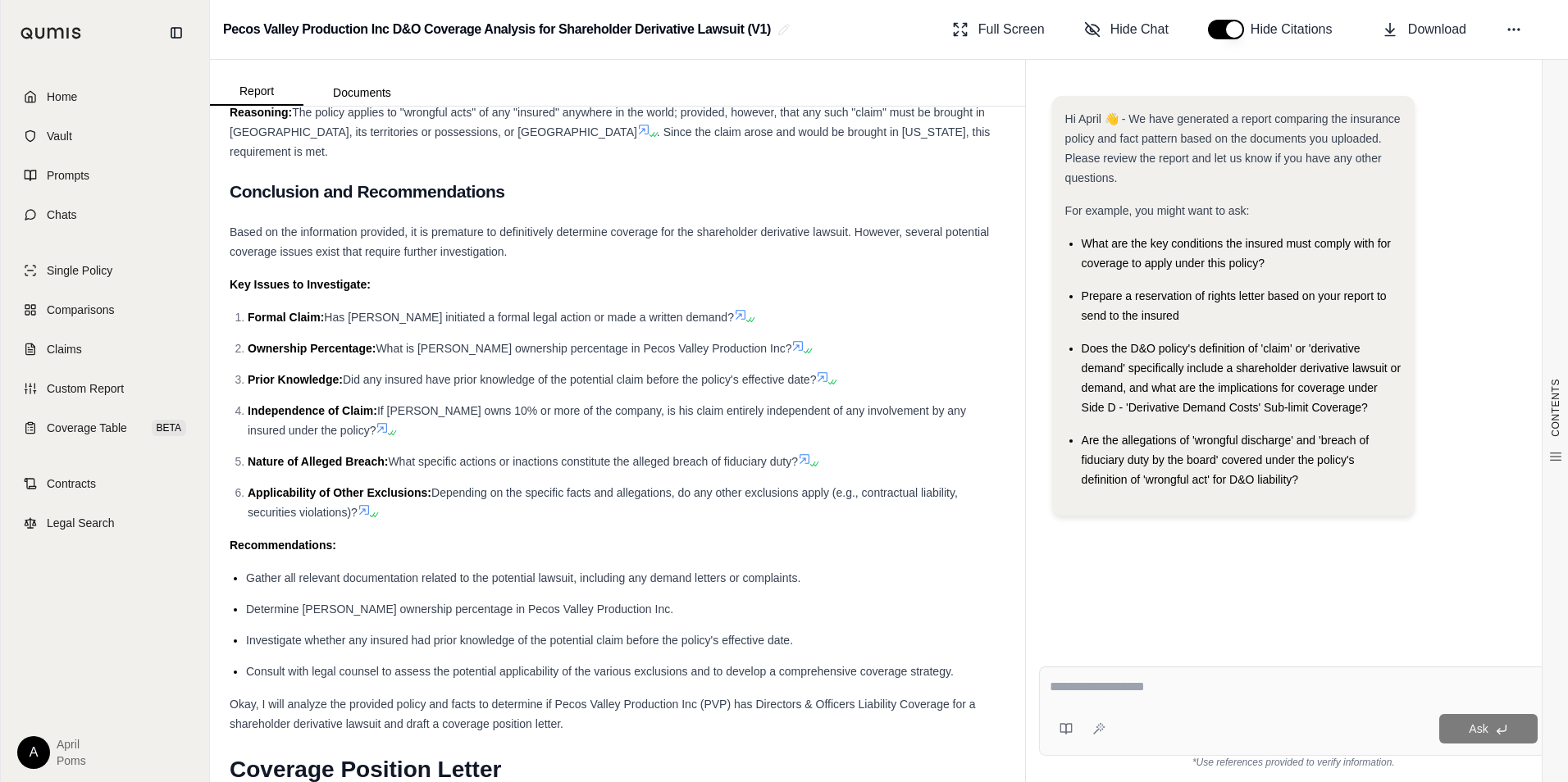
scroll to position [4190, 0]
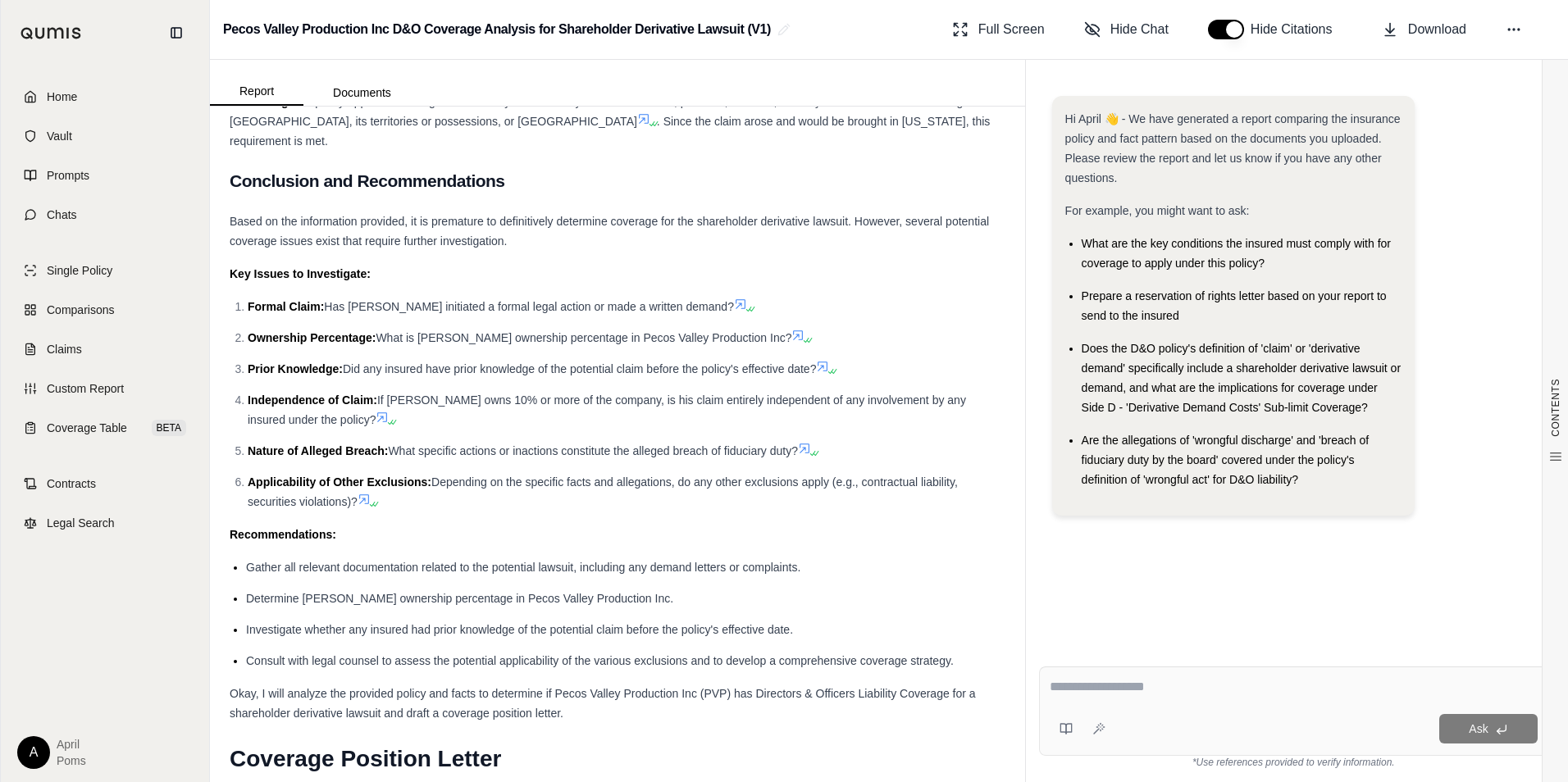
drag, startPoint x: 230, startPoint y: 276, endPoint x: 390, endPoint y: 506, distance: 280.2
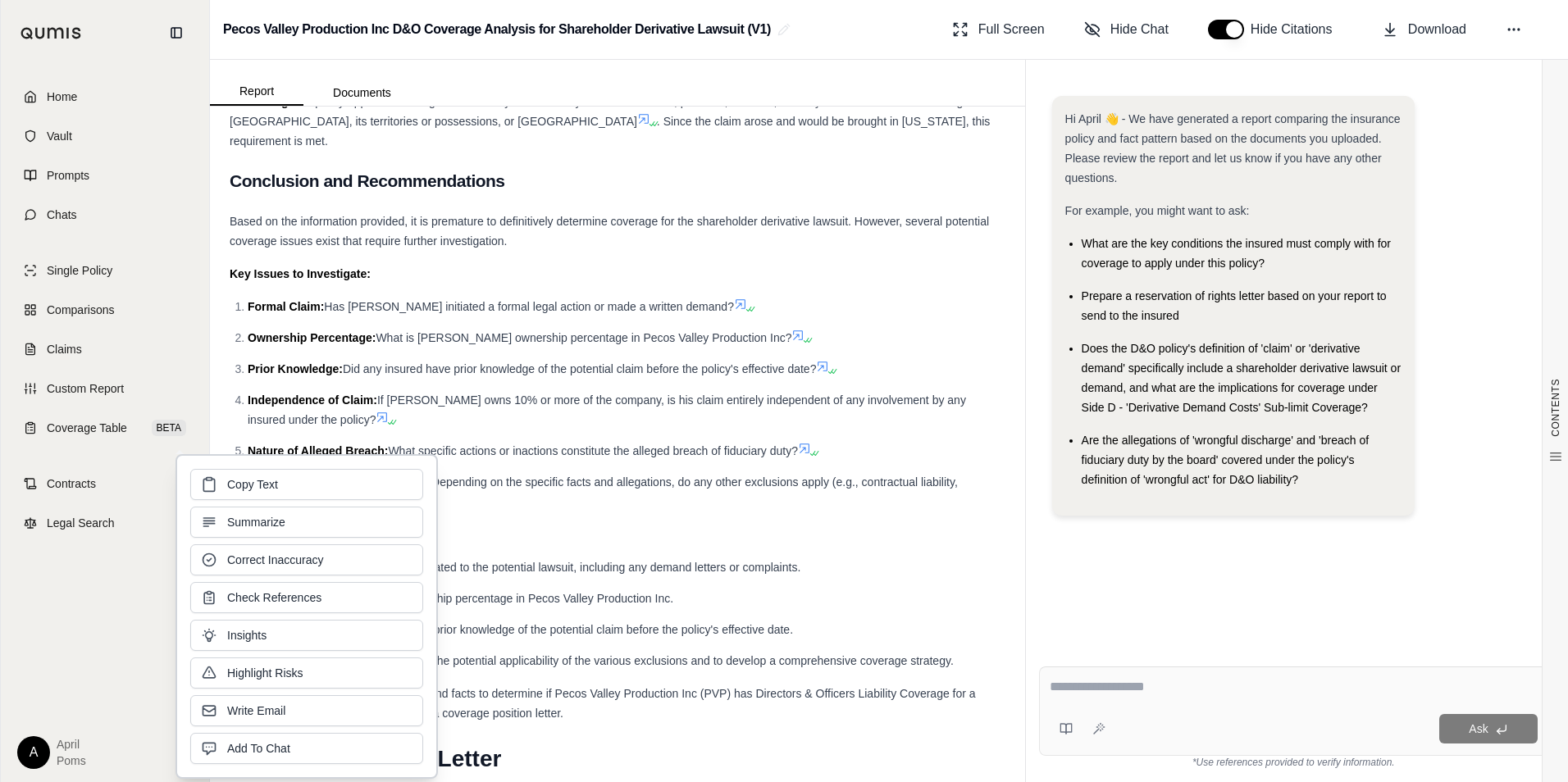
drag, startPoint x: 390, startPoint y: 506, endPoint x: 373, endPoint y: 349, distance: 157.9
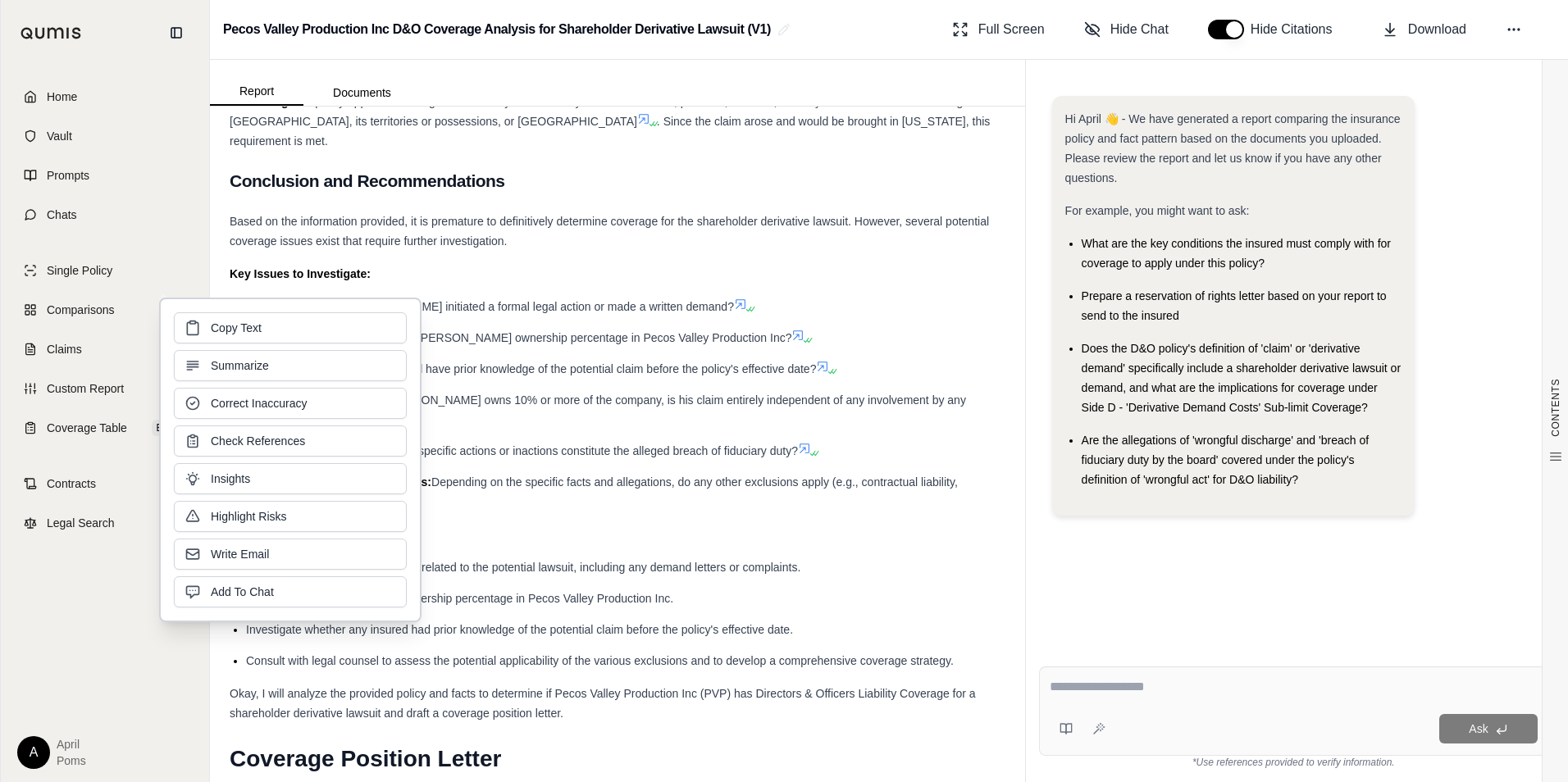
drag, startPoint x: 373, startPoint y: 349, endPoint x: 622, endPoint y: 261, distance: 264.1
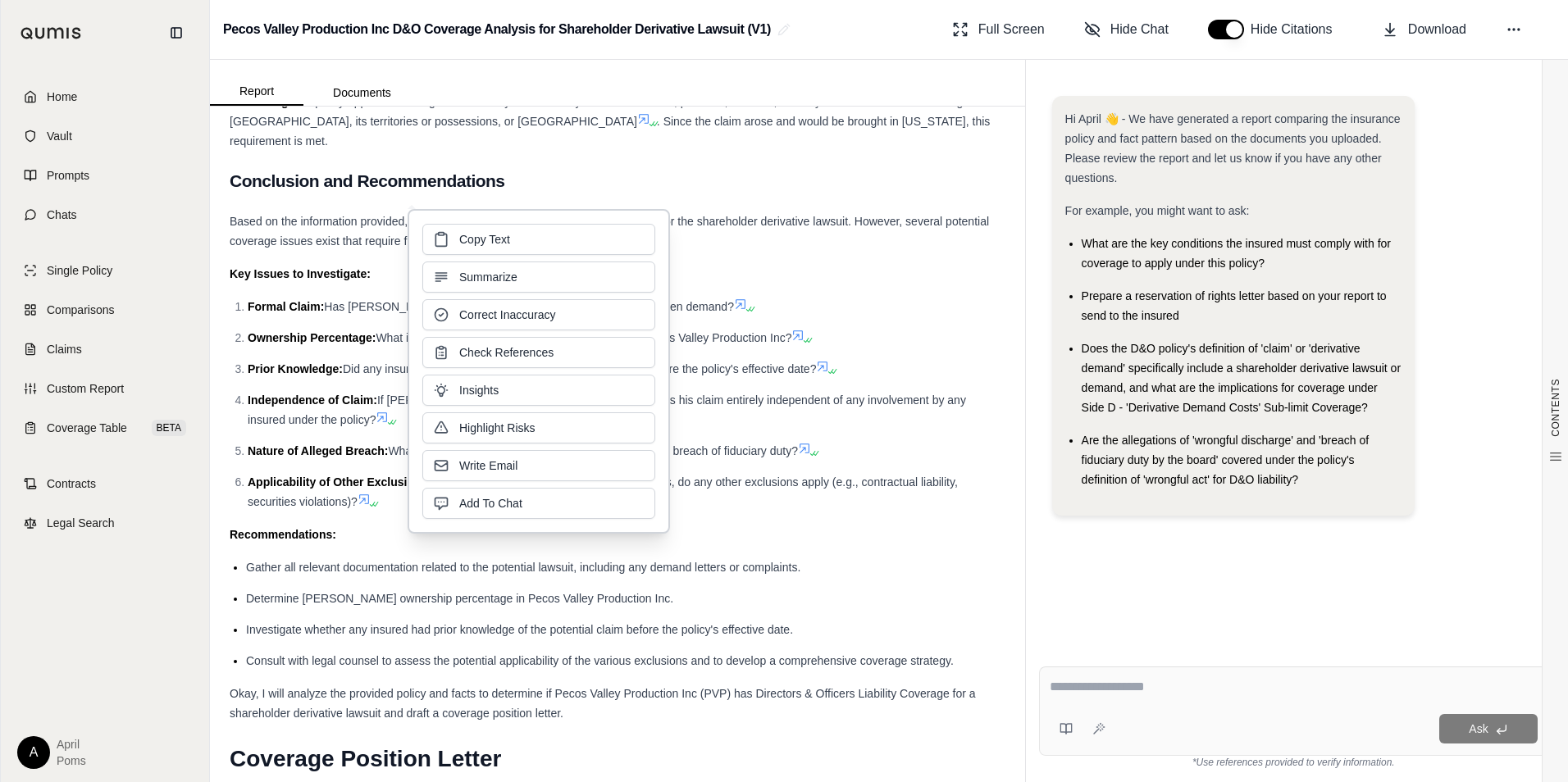
click at [296, 272] on strong "Key Issues to Investigate:" at bounding box center [301, 274] width 141 height 13
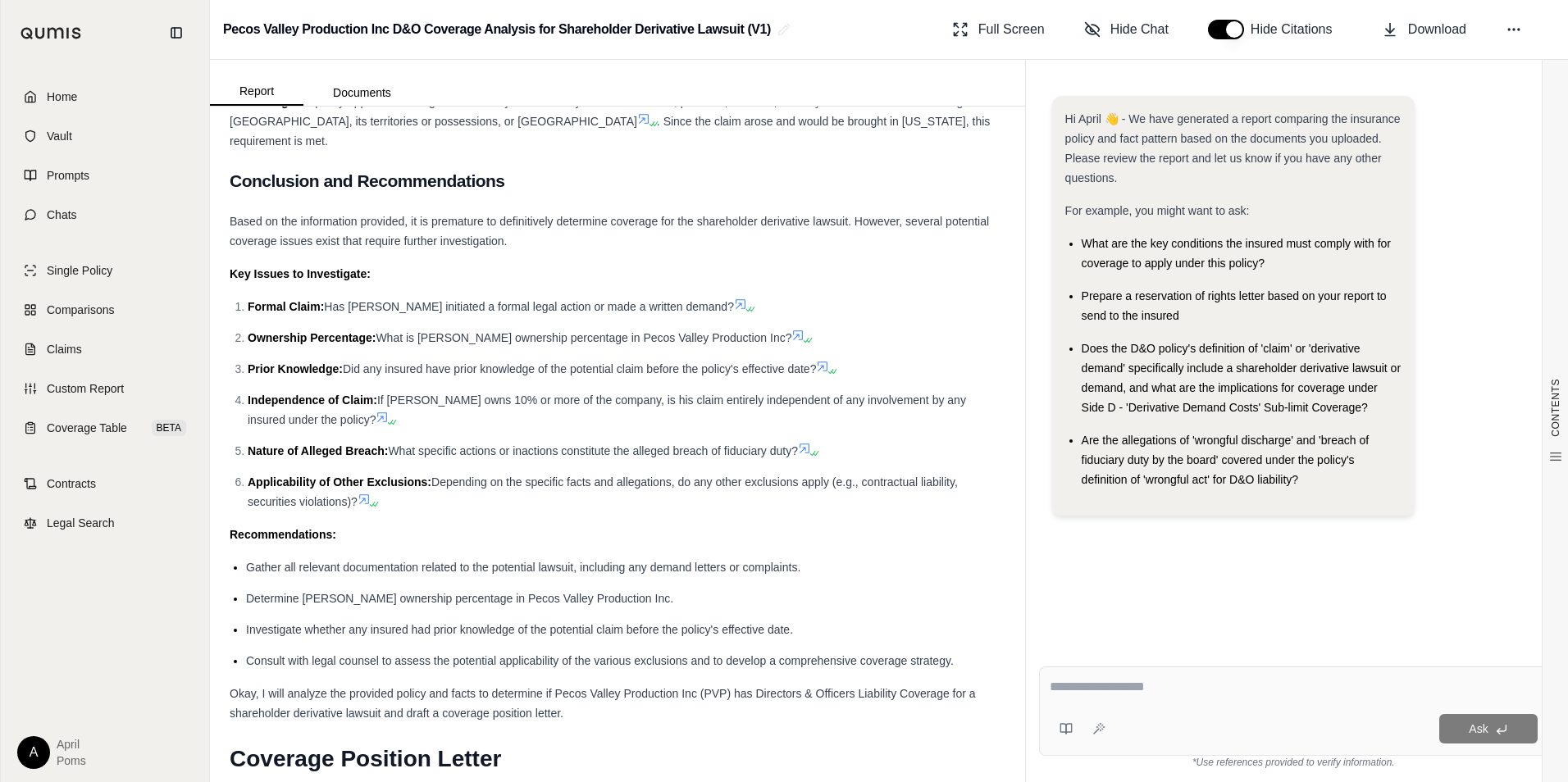
drag, startPoint x: 229, startPoint y: 272, endPoint x: 365, endPoint y: 495, distance: 261.2
drag, startPoint x: 365, startPoint y: 495, endPoint x: 582, endPoint y: 460, distance: 219.8
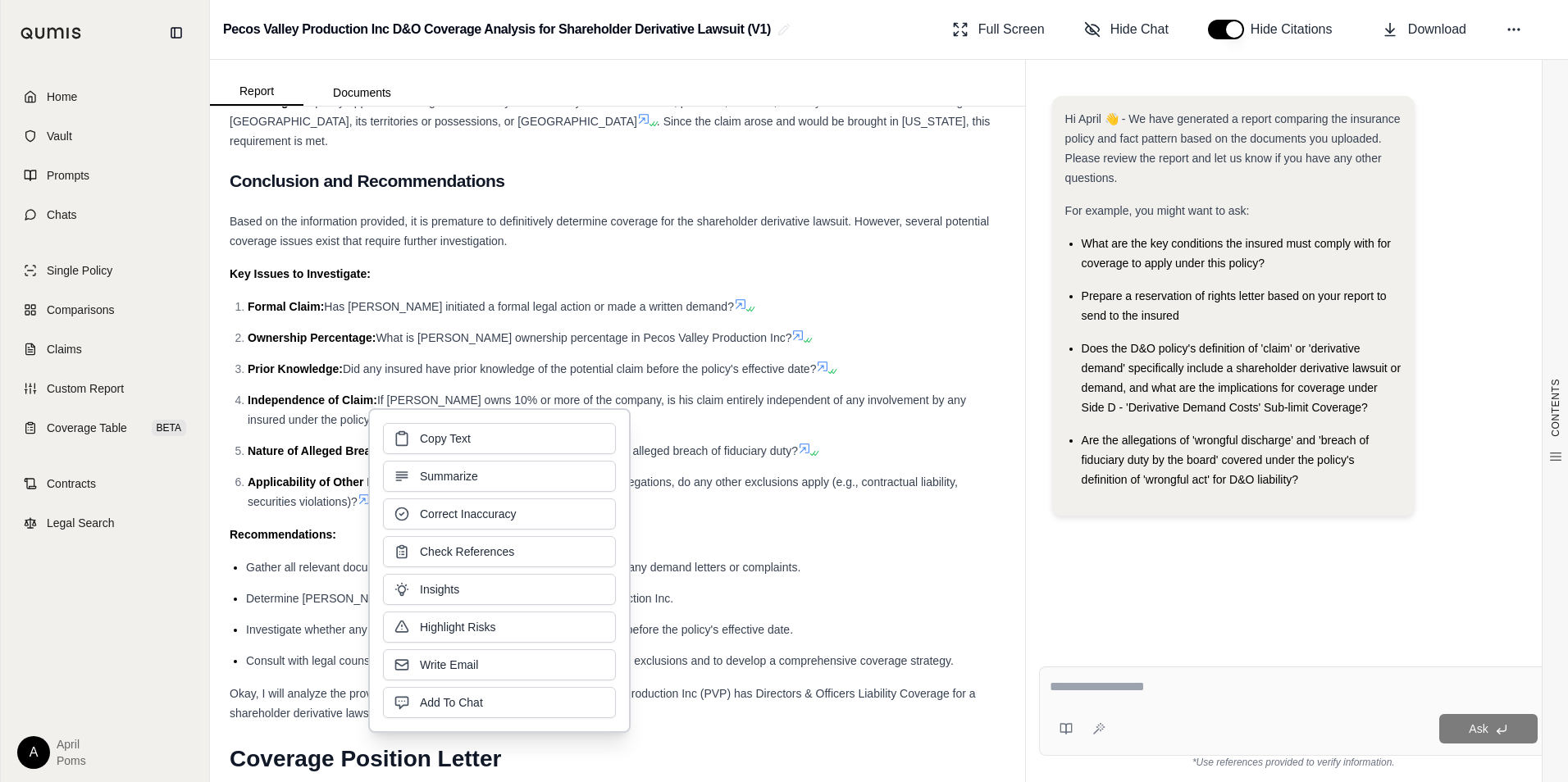
drag, startPoint x: 582, startPoint y: 460, endPoint x: 772, endPoint y: 558, distance: 213.8
click at [772, 558] on li "Gather all relevant documentation related to the potential lawsuit, including a…" at bounding box center [625, 568] width 759 height 20
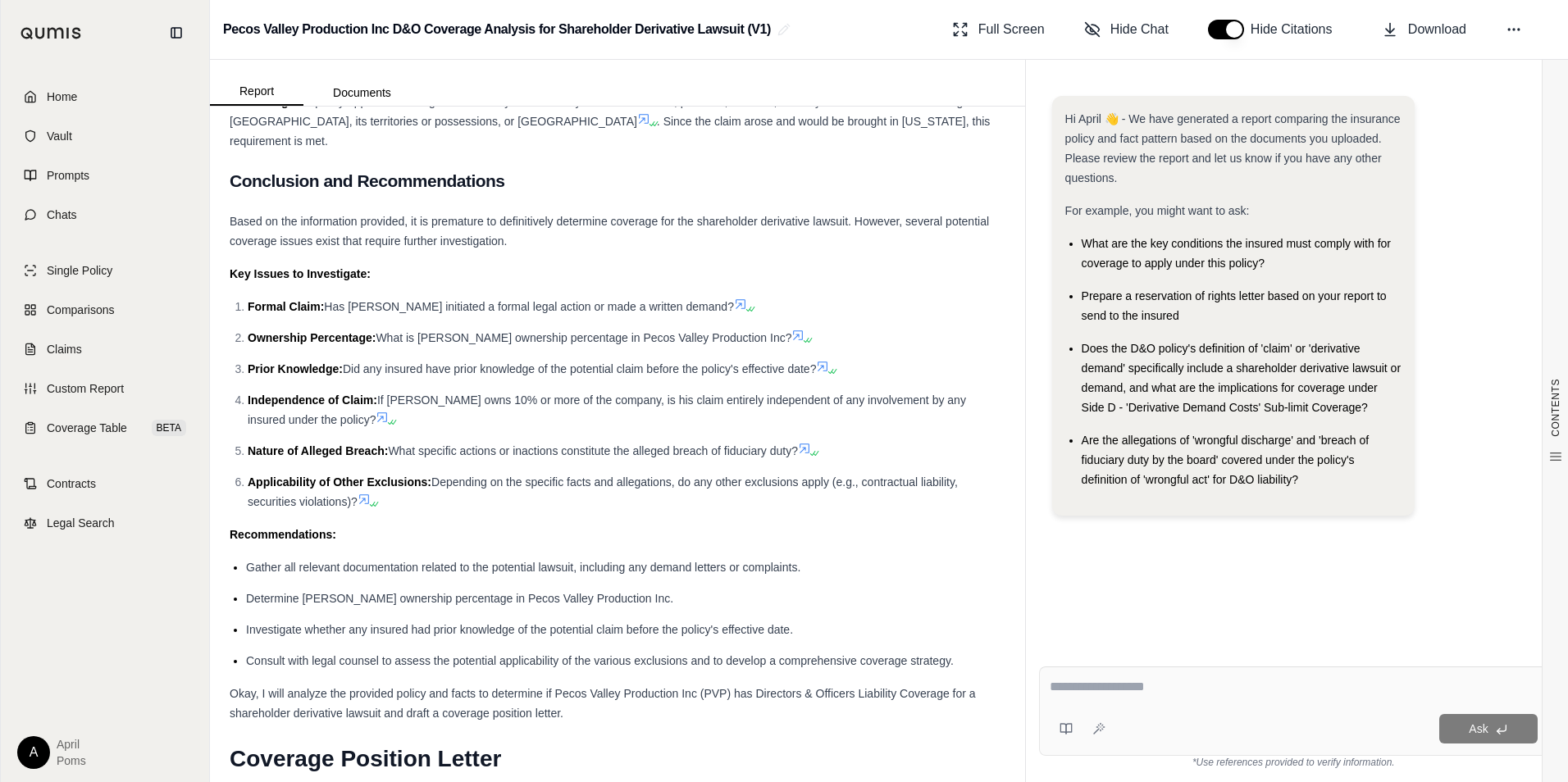
drag, startPoint x: 227, startPoint y: 269, endPoint x: 493, endPoint y: 498, distance: 351.0
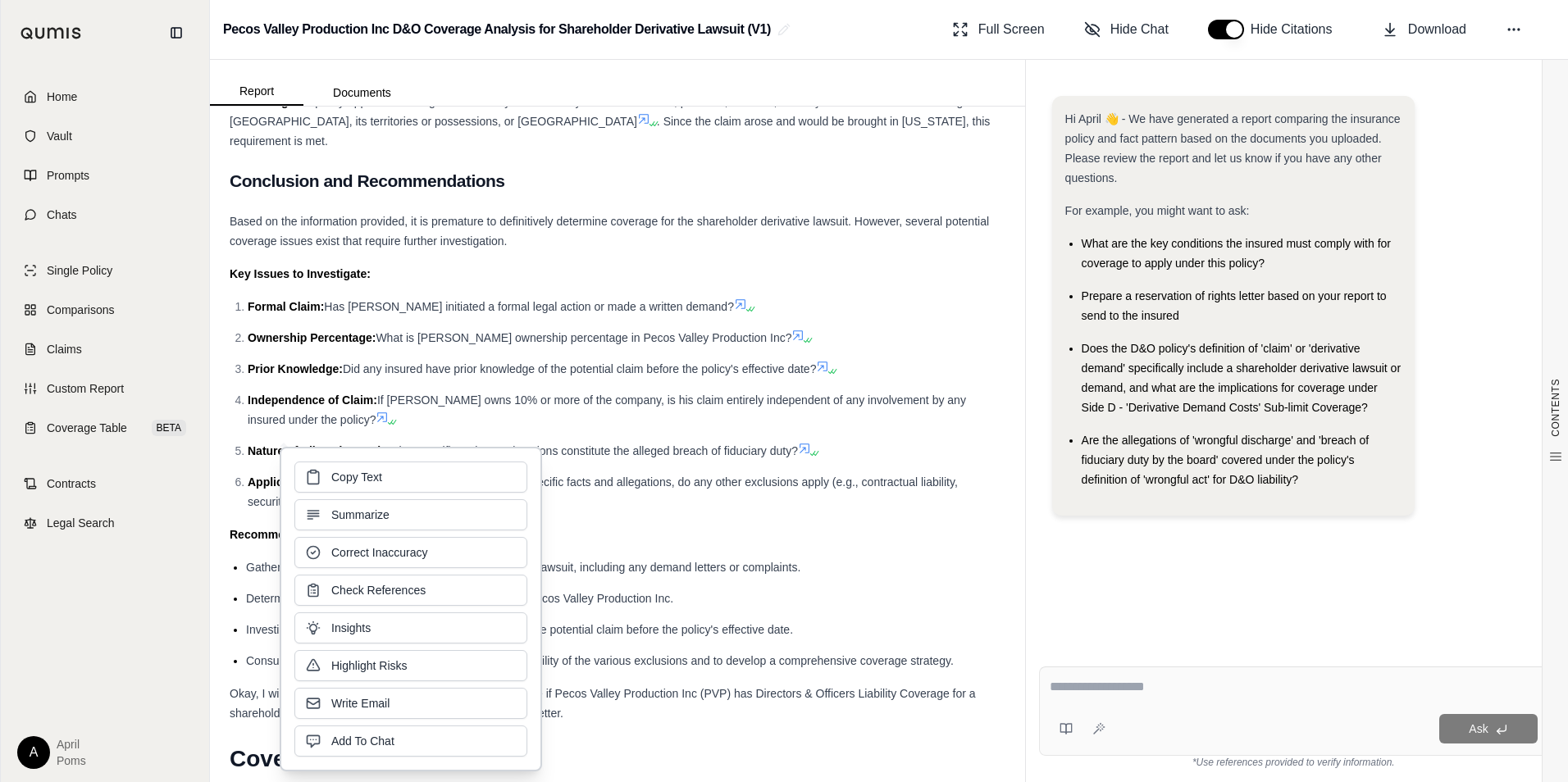
drag, startPoint x: 493, startPoint y: 498, endPoint x: 747, endPoint y: 481, distance: 254.6
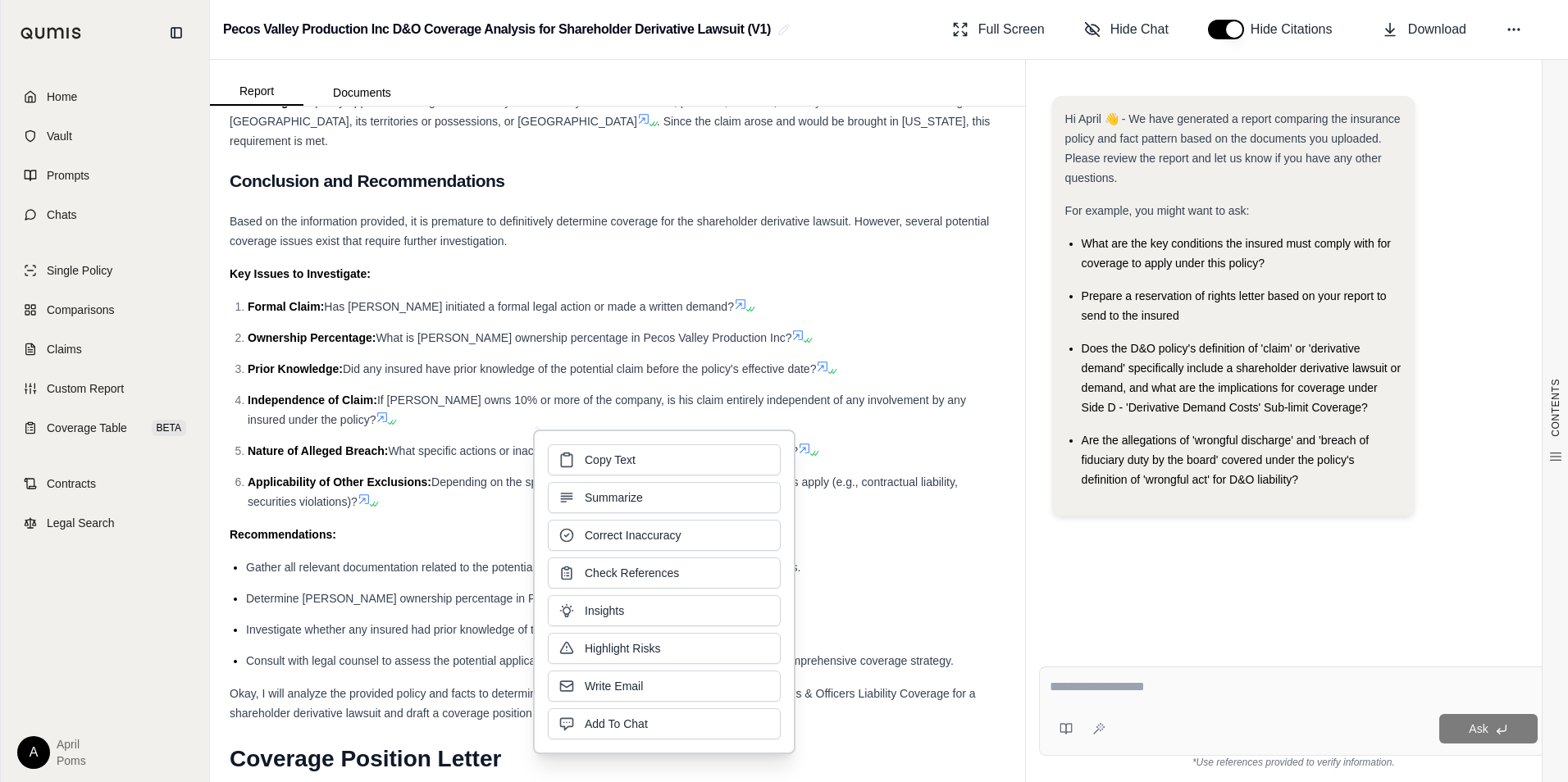
drag, startPoint x: 747, startPoint y: 481, endPoint x: 696, endPoint y: 467, distance: 52.9
click at [696, 467] on button "Copy Text" at bounding box center [664, 460] width 233 height 32
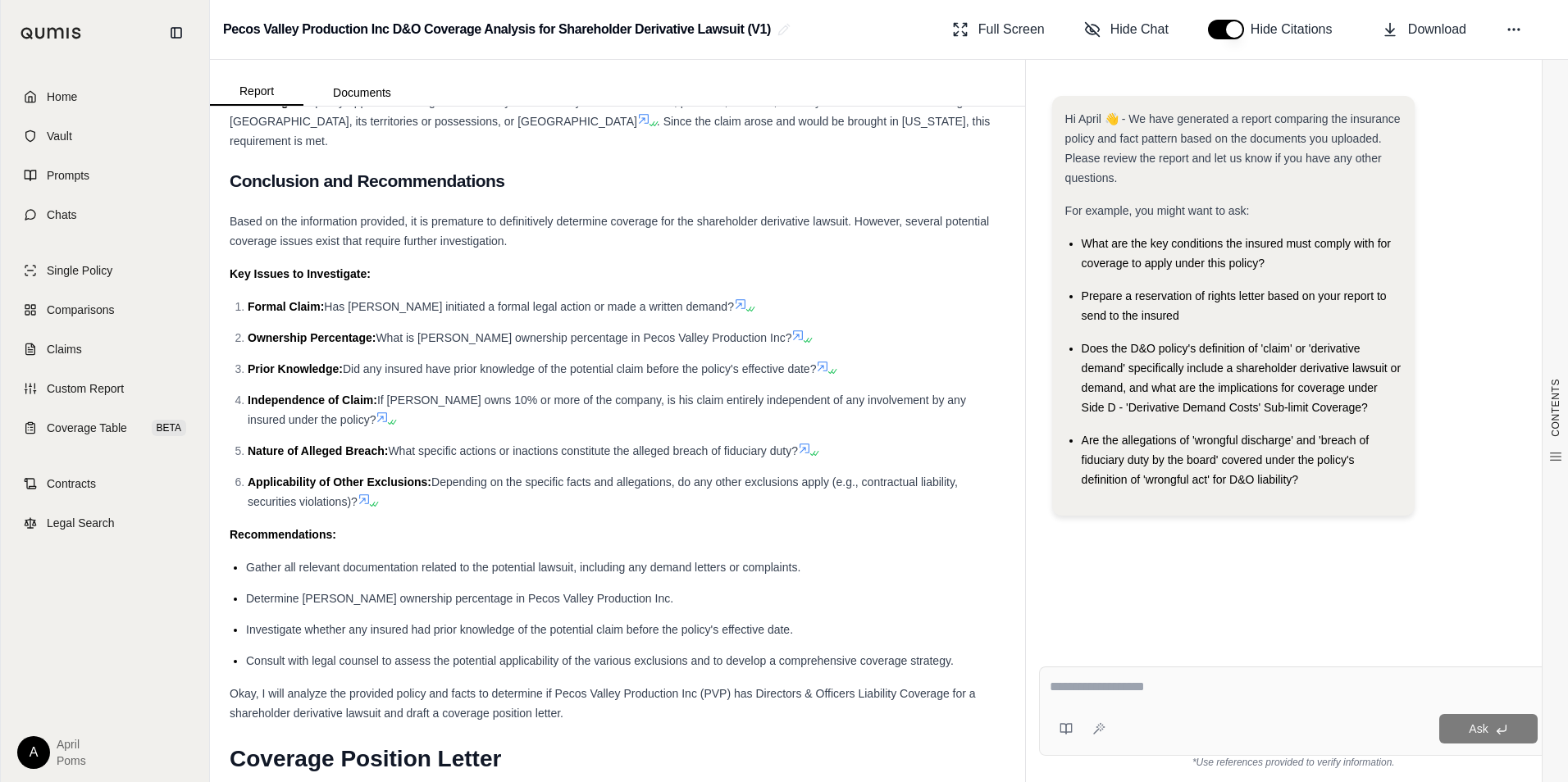
click at [435, 503] on li "Applicability of Other Exclusions: Depending on the specific facts and allegati…" at bounding box center [626, 491] width 757 height 39
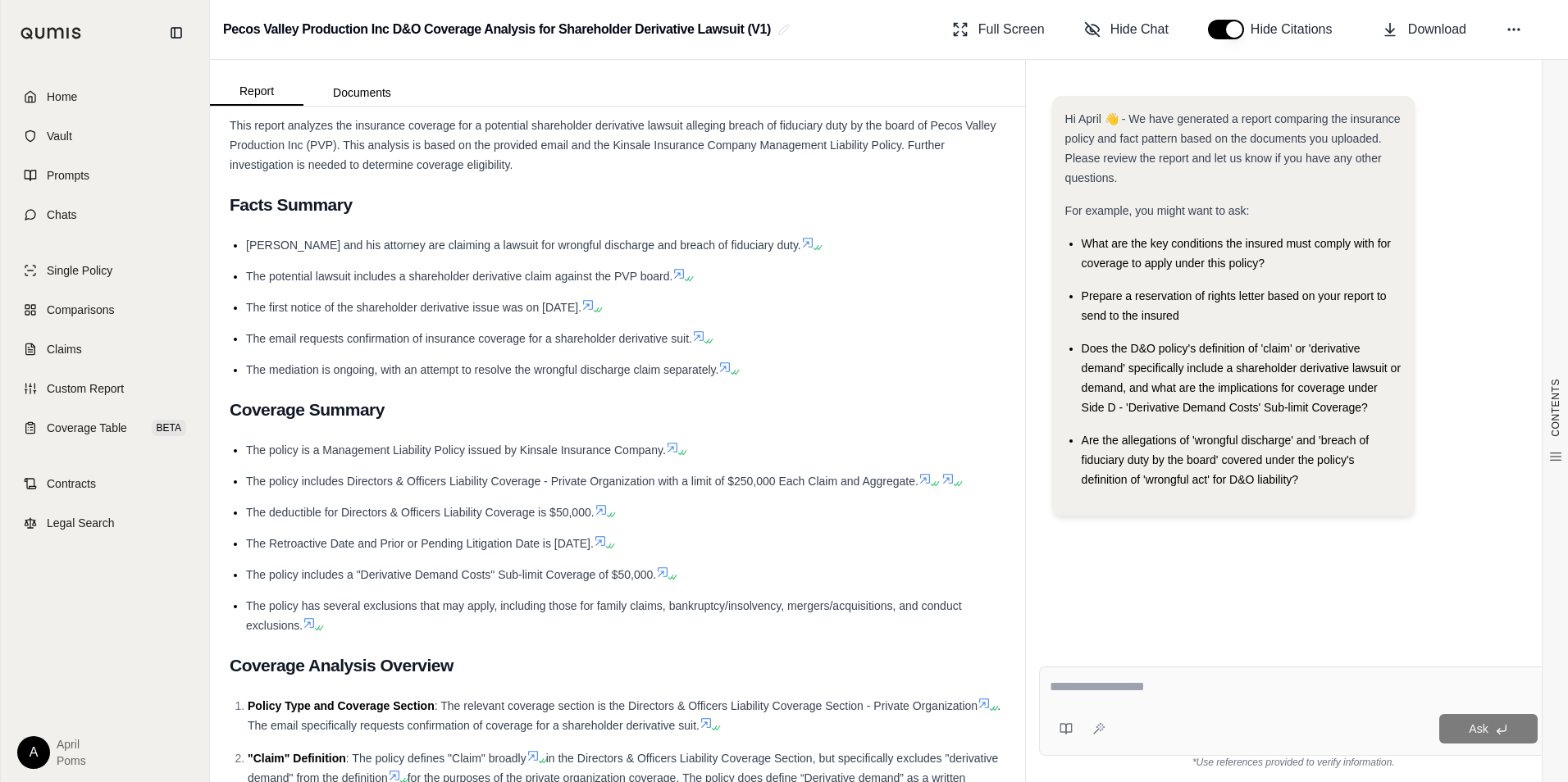
scroll to position [144, 0]
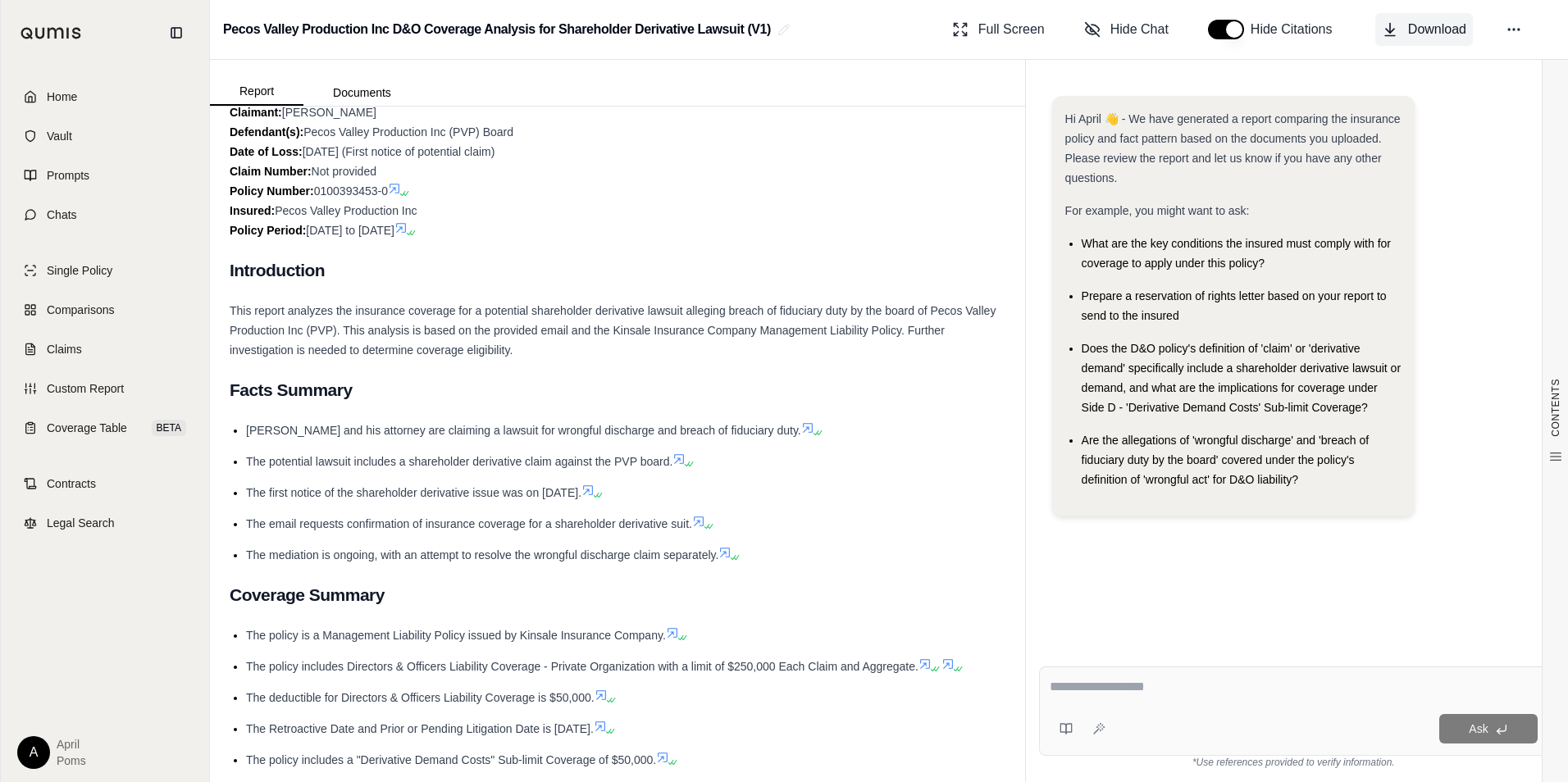
click at [1412, 28] on span "Download" at bounding box center [1438, 30] width 58 height 20
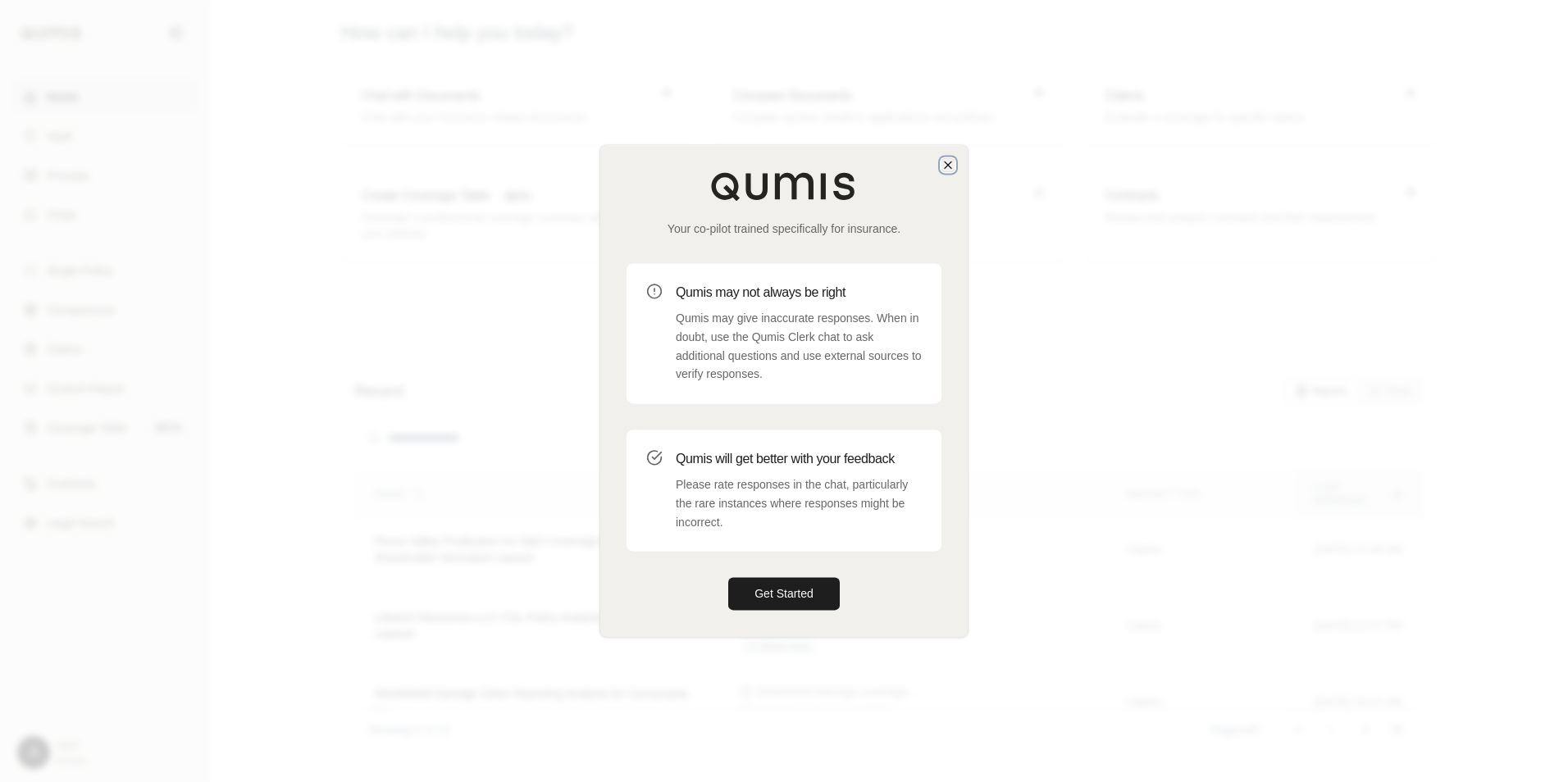
click at [946, 164] on icon "button" at bounding box center [948, 165] width 7 height 7
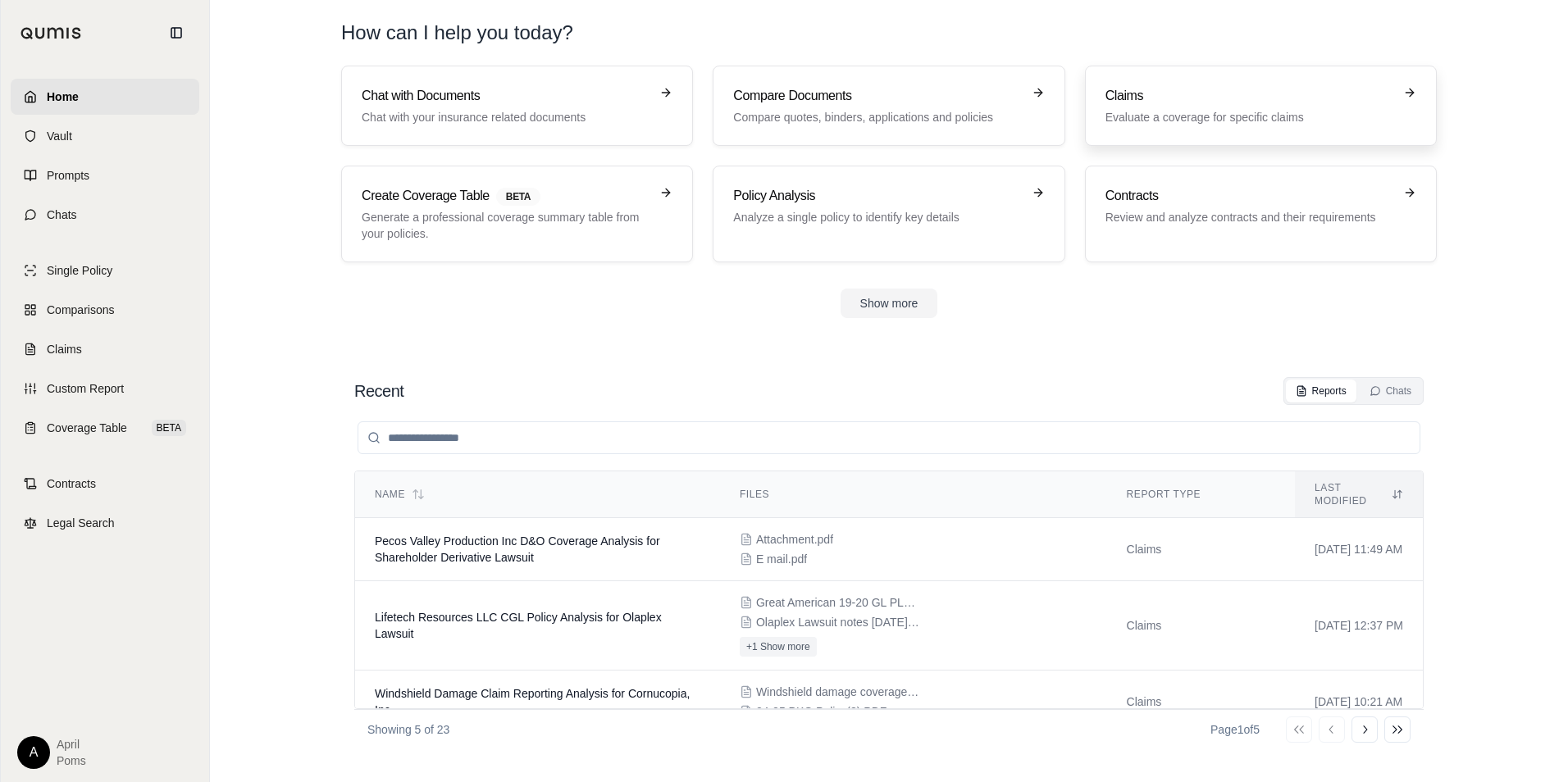
click at [1213, 110] on p "Evaluate a coverage for specific claims" at bounding box center [1249, 117] width 288 height 17
click at [881, 222] on p "Analyze a single policy to identify key details" at bounding box center [877, 217] width 288 height 17
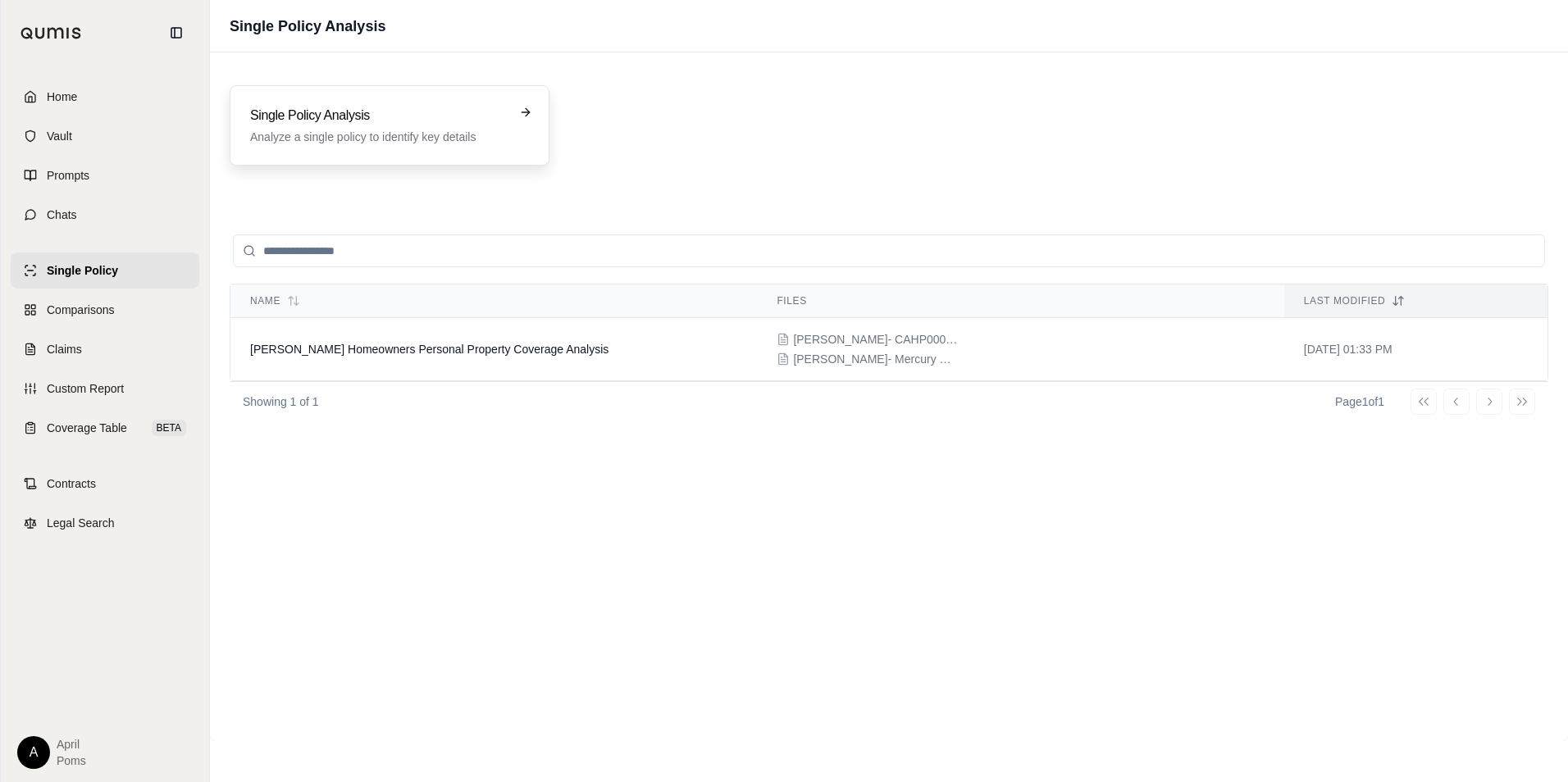
click at [461, 122] on h3 "Single Policy Analysis" at bounding box center [378, 115] width 256 height 20
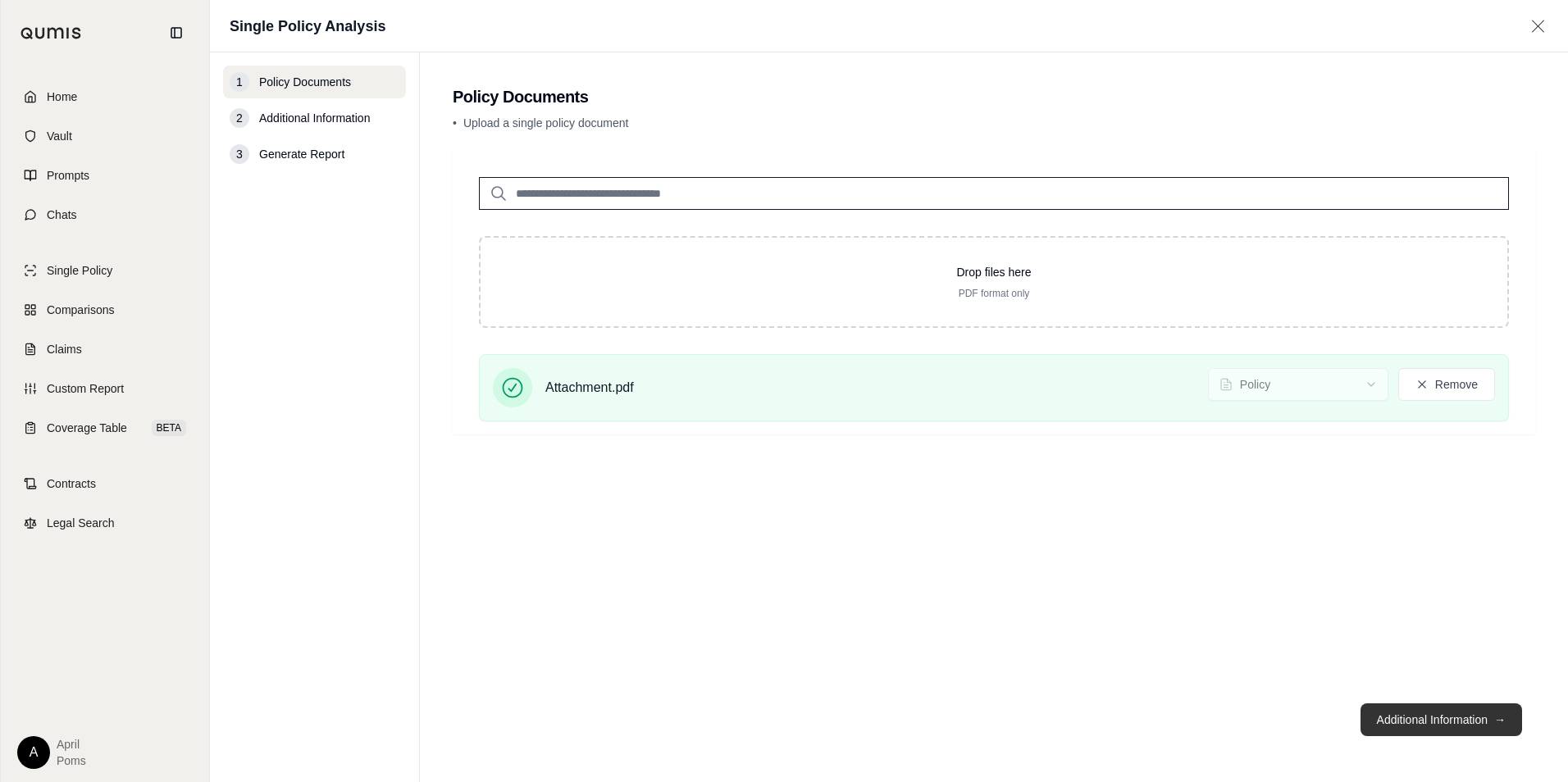
click at [1414, 710] on button "Additional Information →" at bounding box center [1441, 720] width 162 height 33
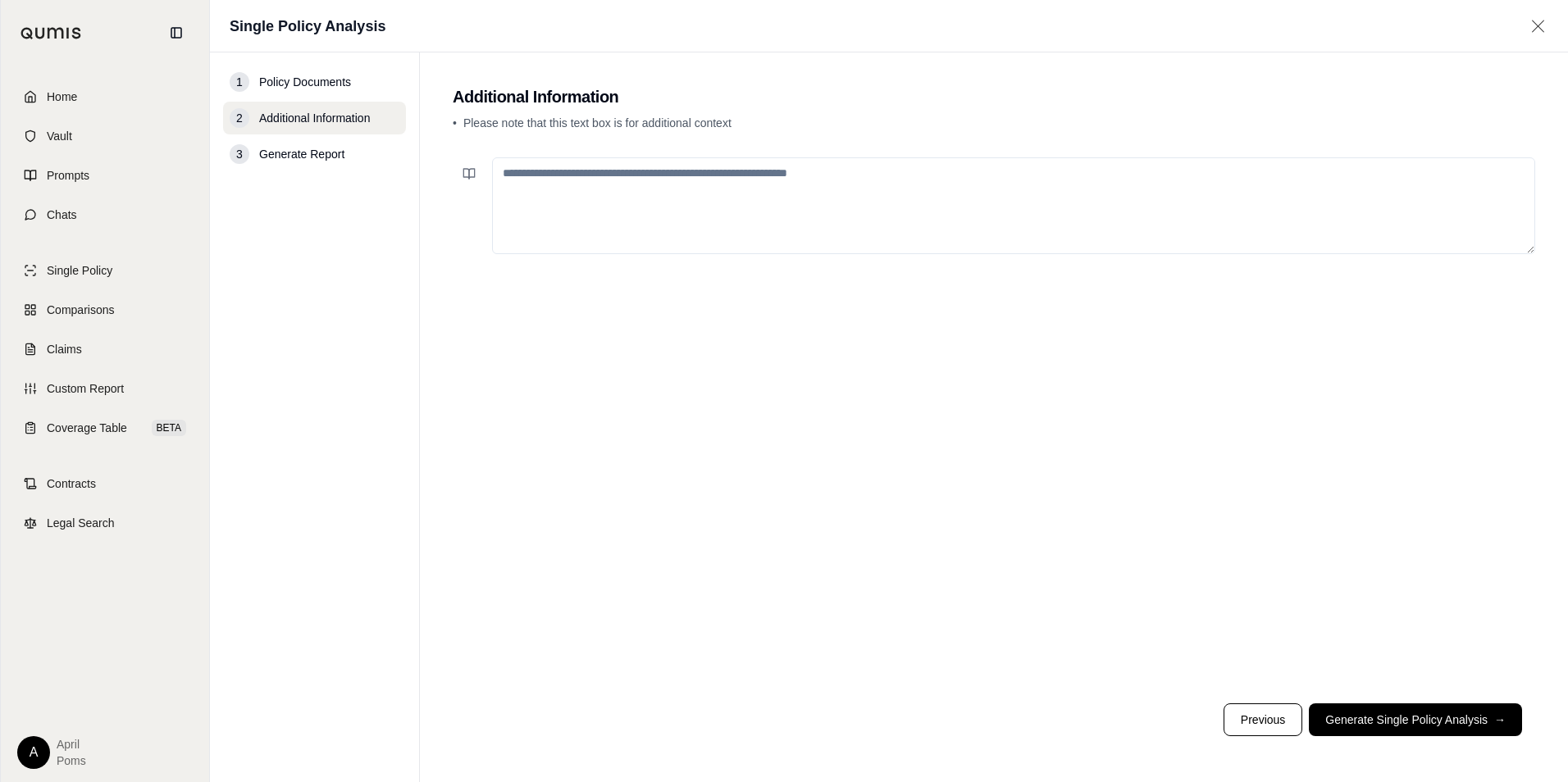
click at [1552, 323] on main "Additional Information • Please note that this text box is for additional conte…" at bounding box center [994, 417] width 1149 height 730
click at [1235, 208] on textarea at bounding box center [1014, 206] width 1043 height 97
paste textarea "**********"
click at [708, 198] on textarea "**********" at bounding box center [1014, 206] width 1043 height 97
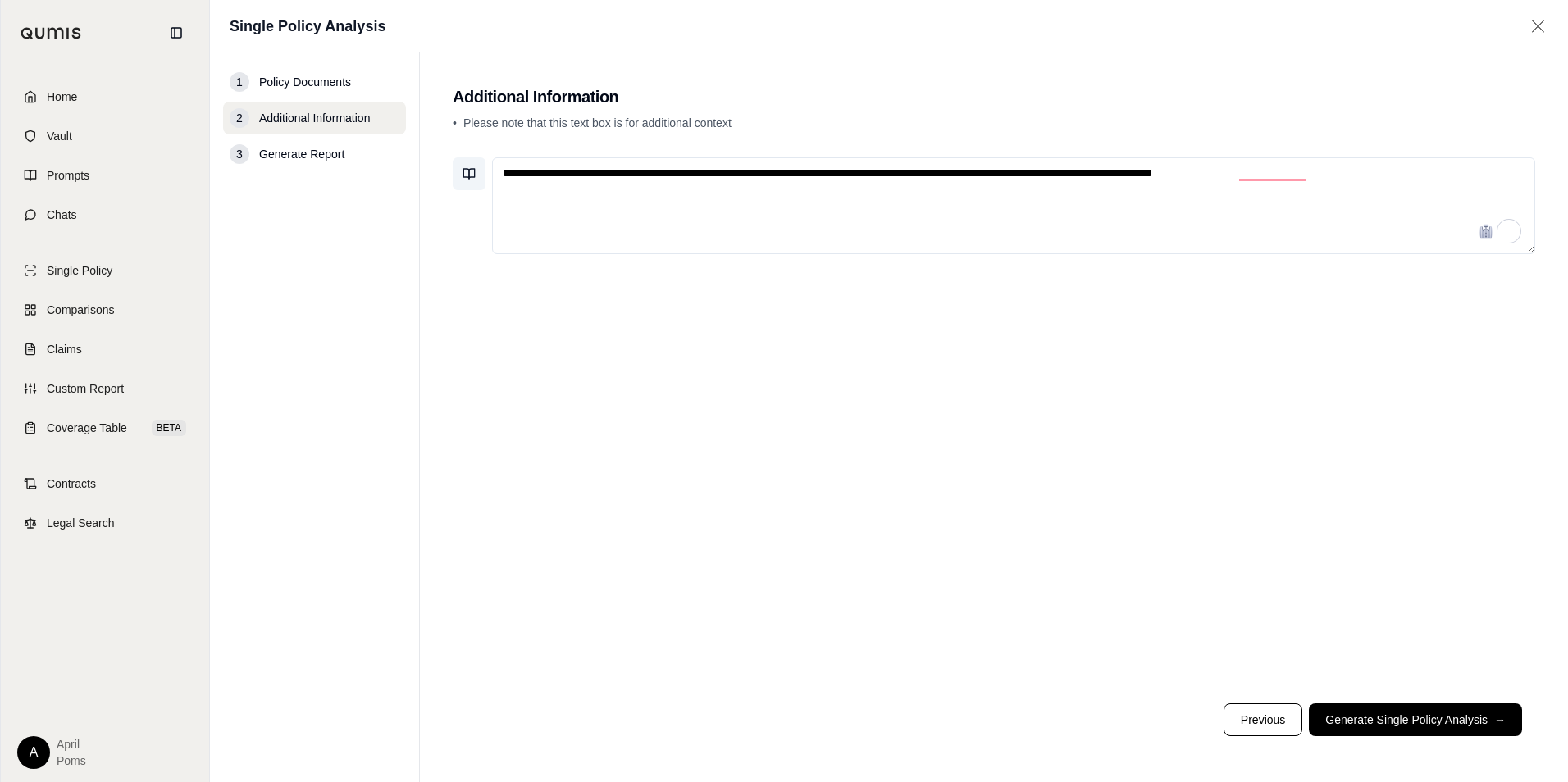
drag, startPoint x: 578, startPoint y: 172, endPoint x: 468, endPoint y: 177, distance: 110.1
click at [468, 177] on div "**********" at bounding box center [994, 206] width 1083 height 97
drag, startPoint x: 787, startPoint y: 169, endPoint x: 738, endPoint y: 164, distance: 49.3
click at [738, 164] on textarea "**********" at bounding box center [1014, 206] width 1043 height 97
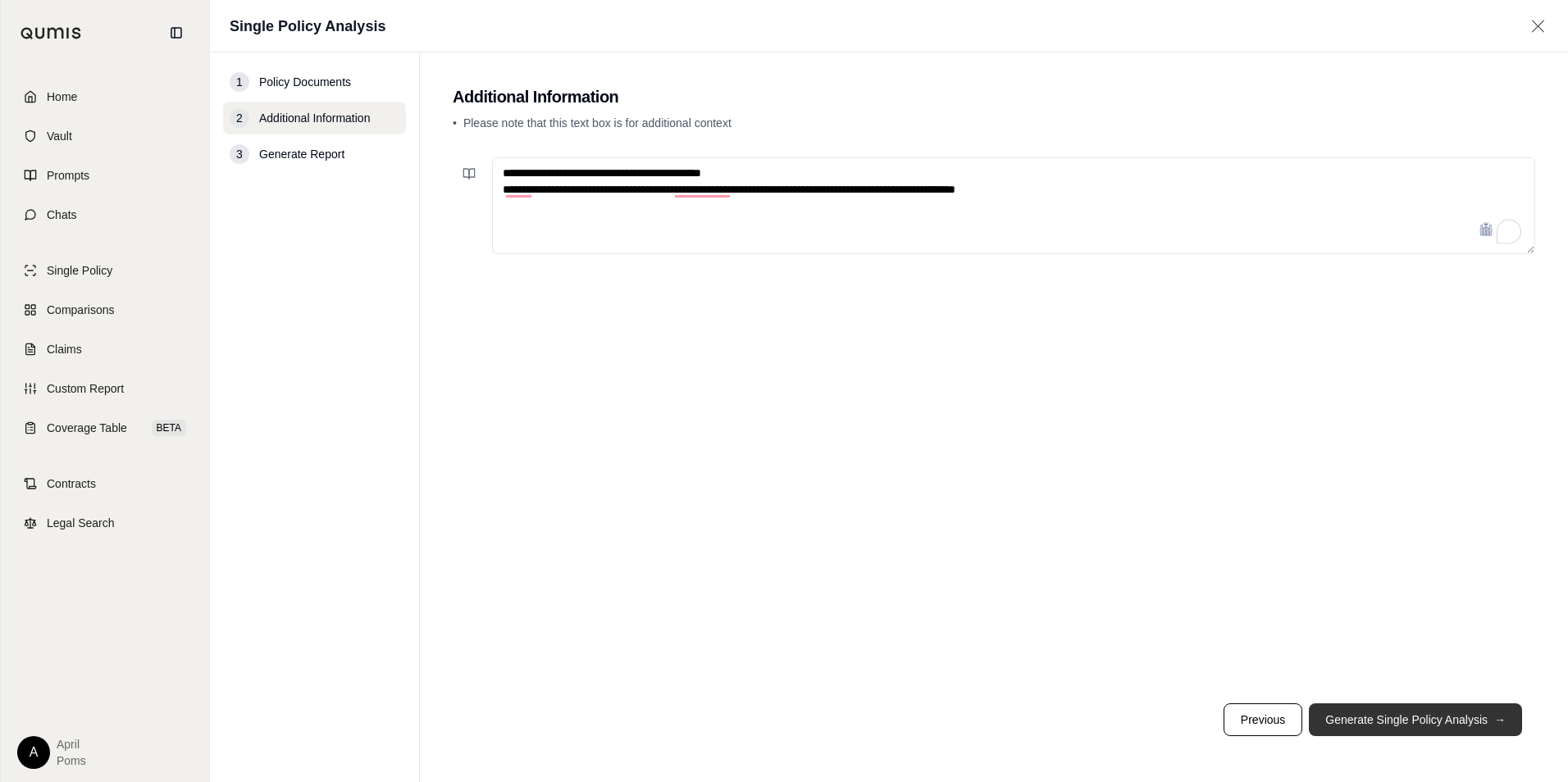
type textarea "**********"
click at [1438, 710] on button "Generate Single Policy Analysis →" at bounding box center [1415, 720] width 213 height 33
